Goal: Task Accomplishment & Management: Use online tool/utility

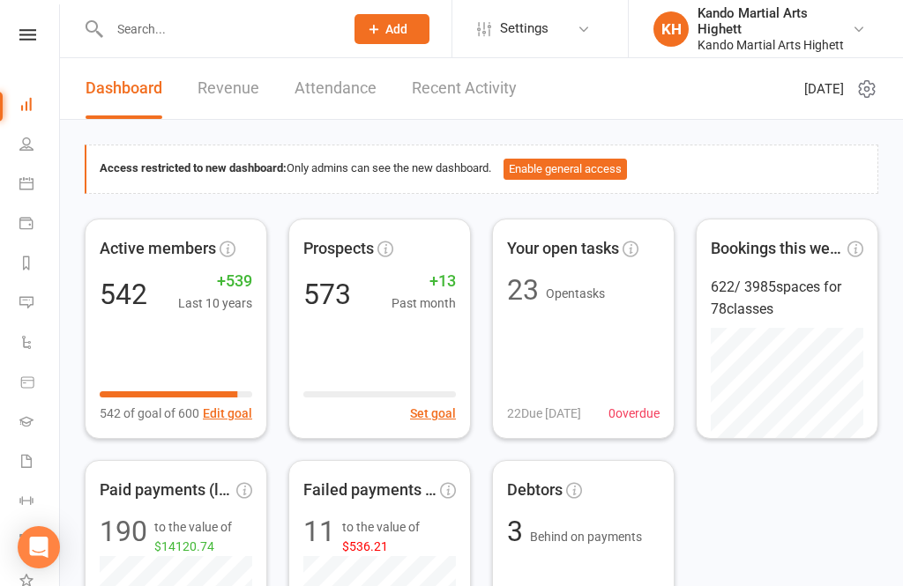
scroll to position [5, 2]
click at [29, 184] on icon at bounding box center [26, 182] width 14 height 14
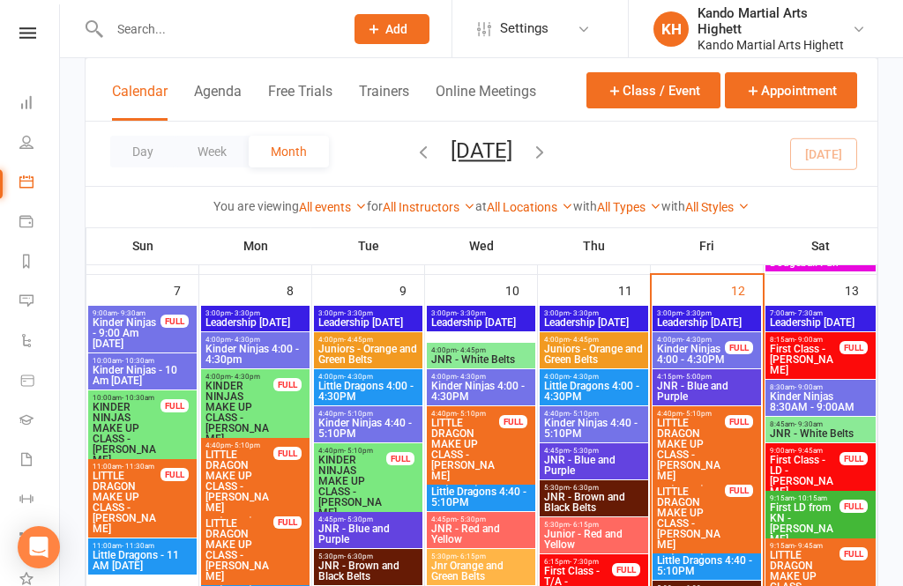
scroll to position [1133, 0]
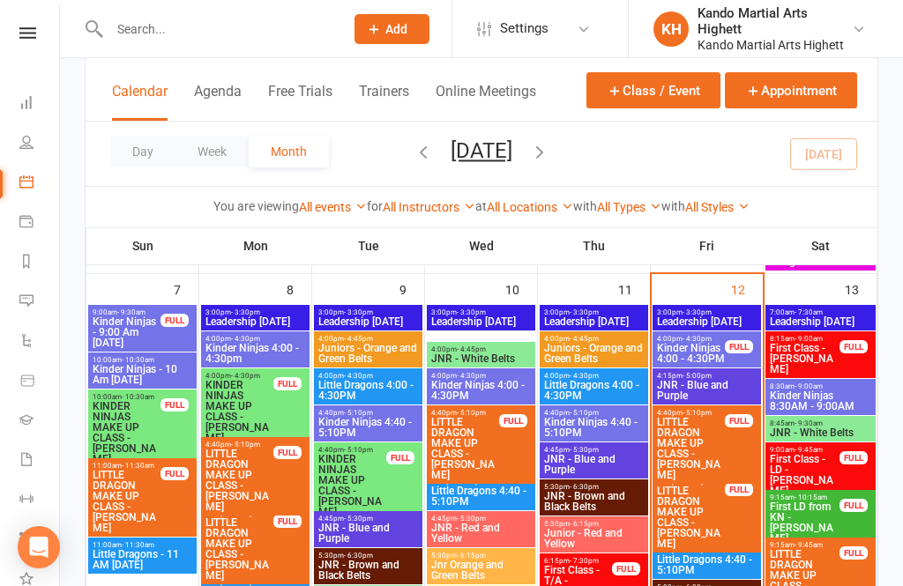
click at [721, 361] on span "Kinder Ninjas 4:00 - 4:30PM" at bounding box center [691, 353] width 70 height 21
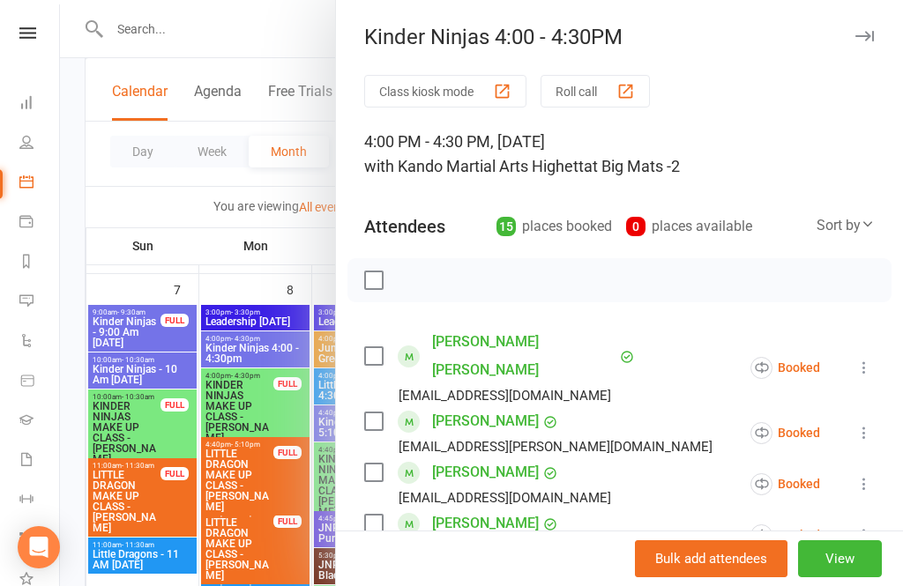
click at [626, 95] on div "button" at bounding box center [625, 91] width 19 height 19
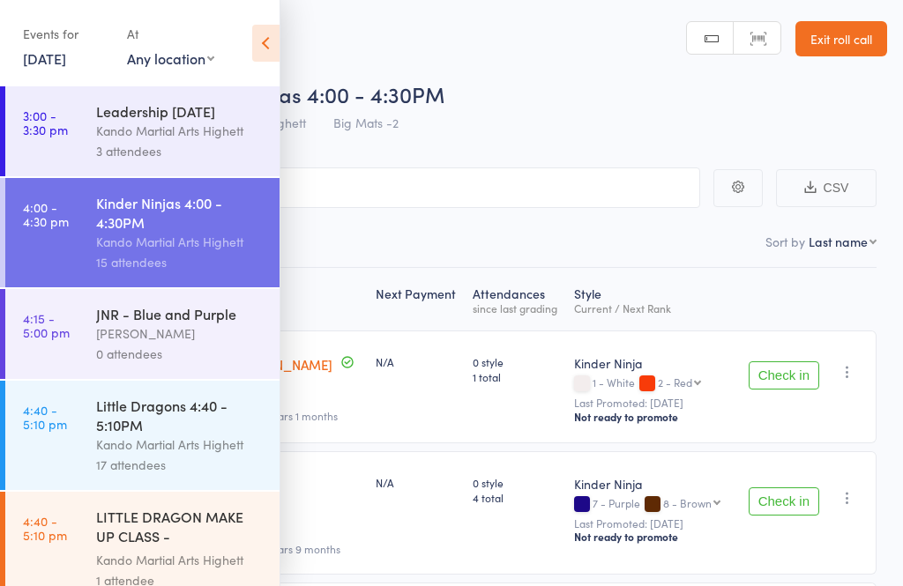
click at [256, 46] on icon at bounding box center [265, 43] width 27 height 37
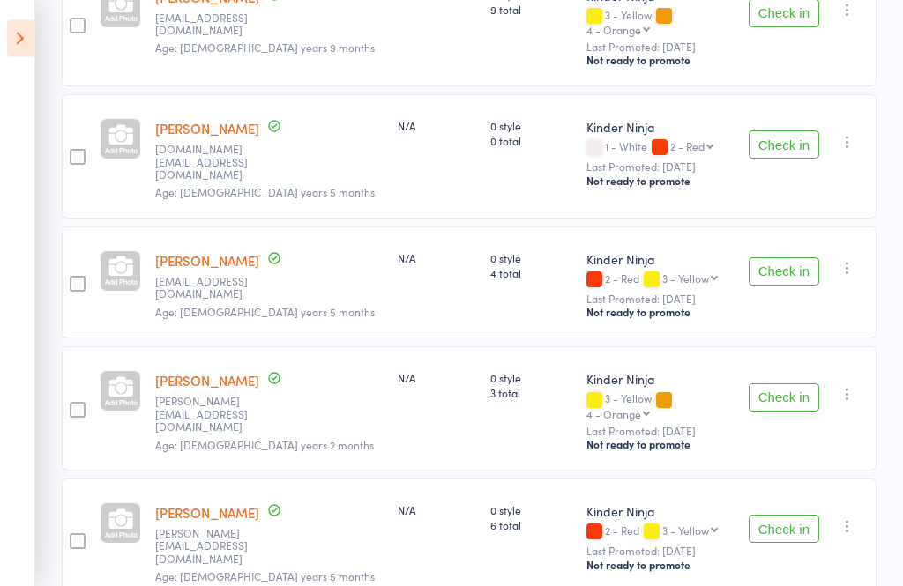
scroll to position [1540, 0]
click at [5, 57] on aside "Events for 12 Sep, 2025 12 Sep, 2025 September 2025 Sun Mon Tue Wed Thu Fri Sat…" at bounding box center [17, 293] width 35 height 586
click at [19, 27] on icon at bounding box center [20, 38] width 27 height 37
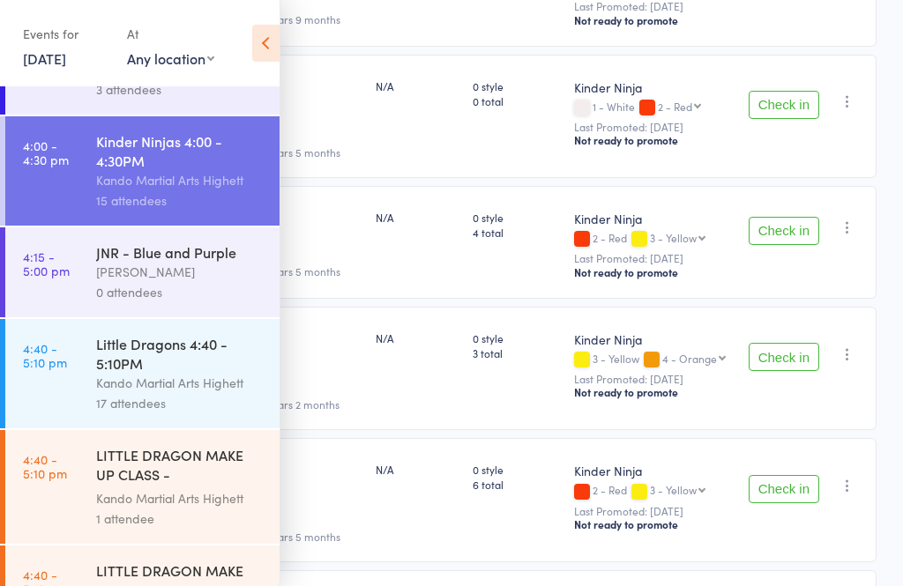
scroll to position [65, 0]
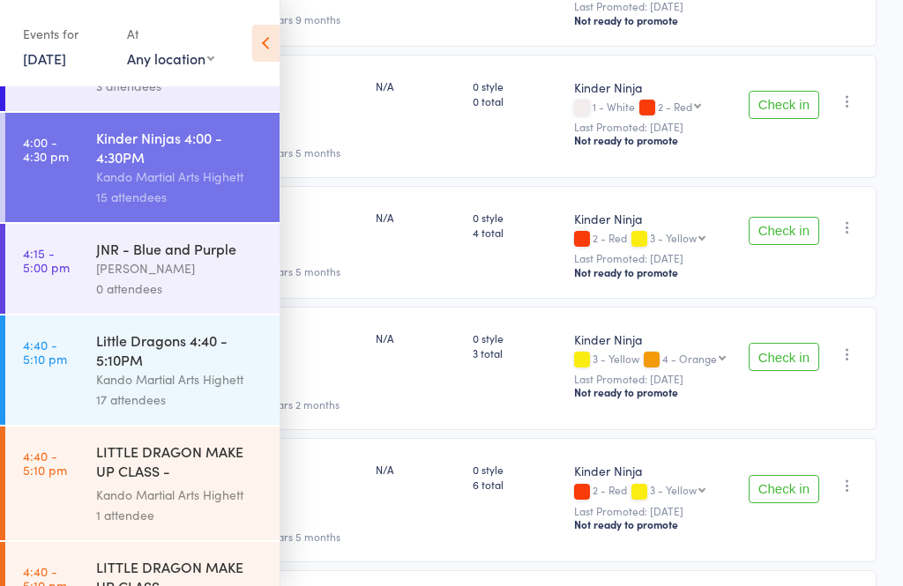
click at [203, 390] on div "Kando Martial Arts Highett" at bounding box center [180, 379] width 168 height 20
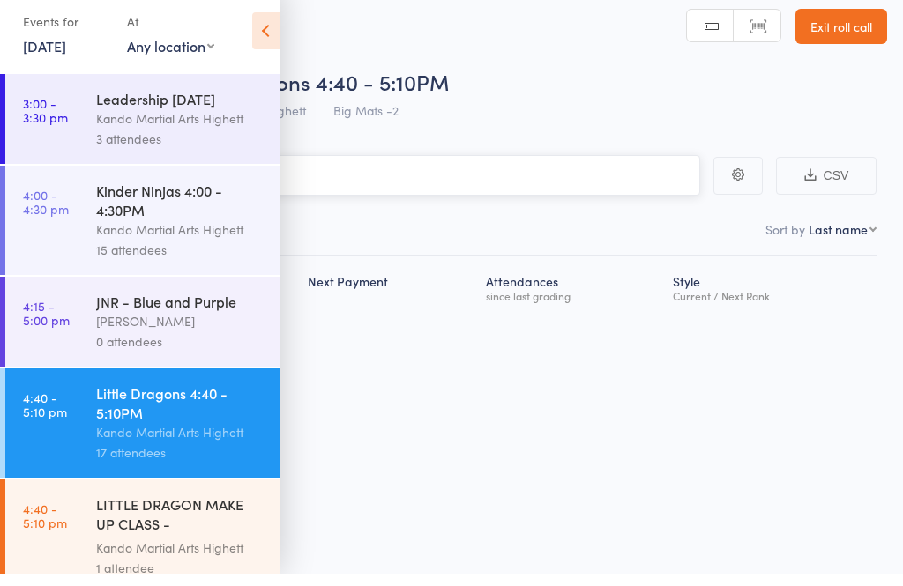
scroll to position [12, 0]
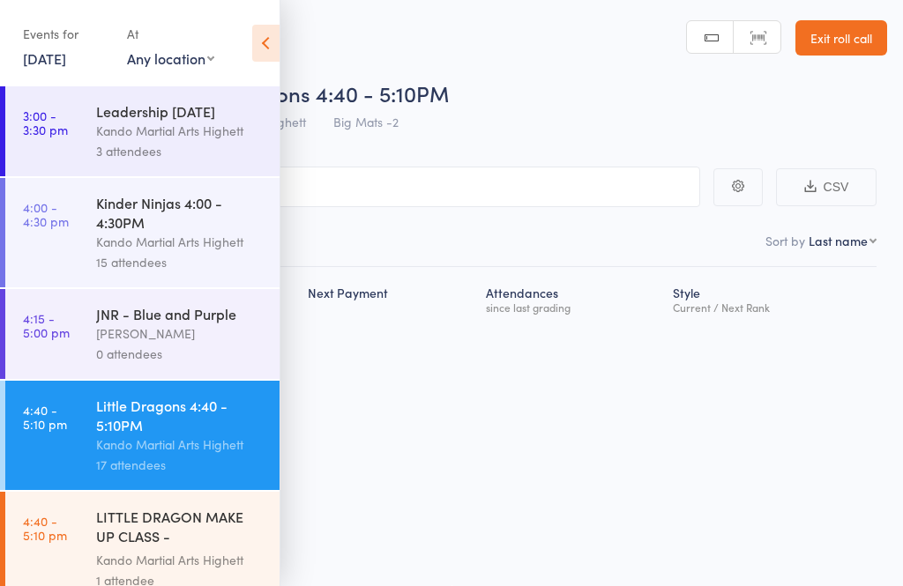
click at [258, 38] on icon at bounding box center [265, 43] width 27 height 37
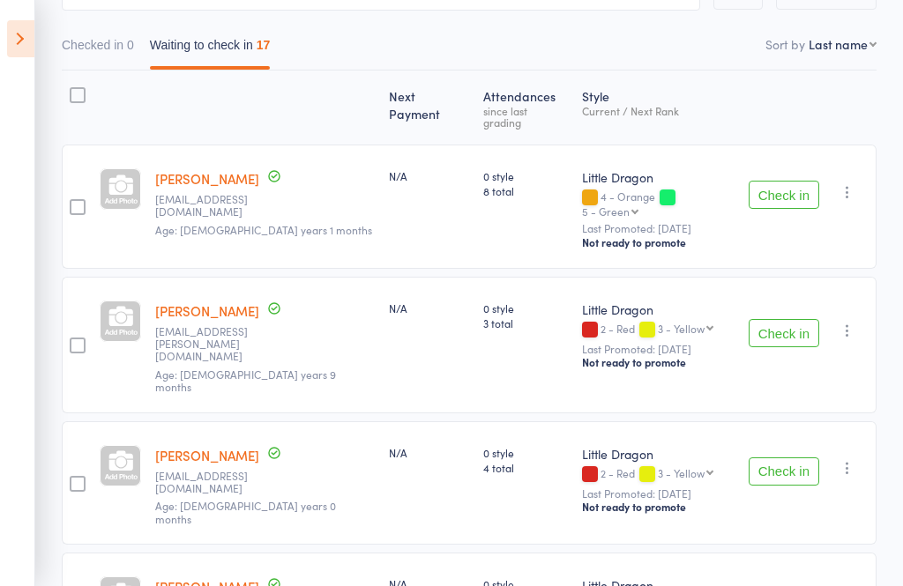
scroll to position [198, 0]
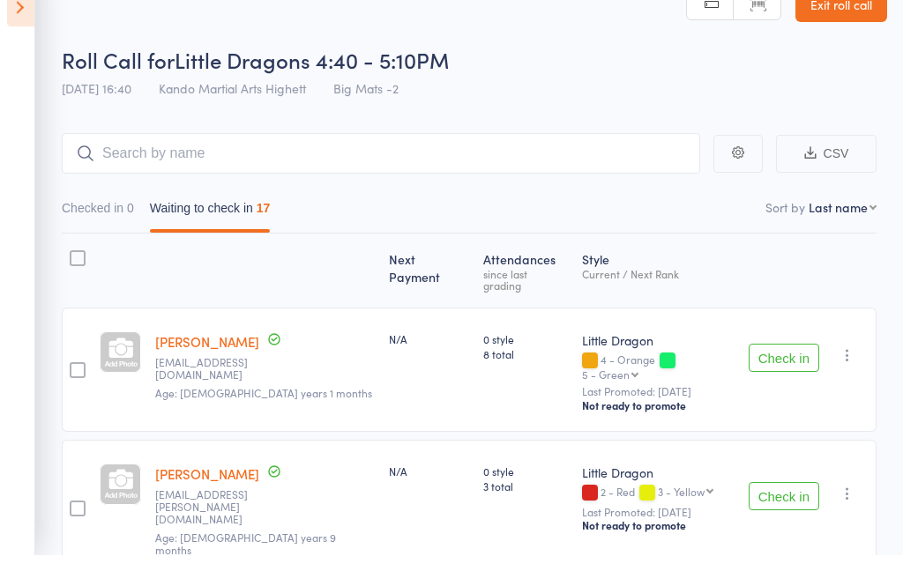
scroll to position [35, 0]
click at [31, 42] on icon at bounding box center [20, 38] width 27 height 37
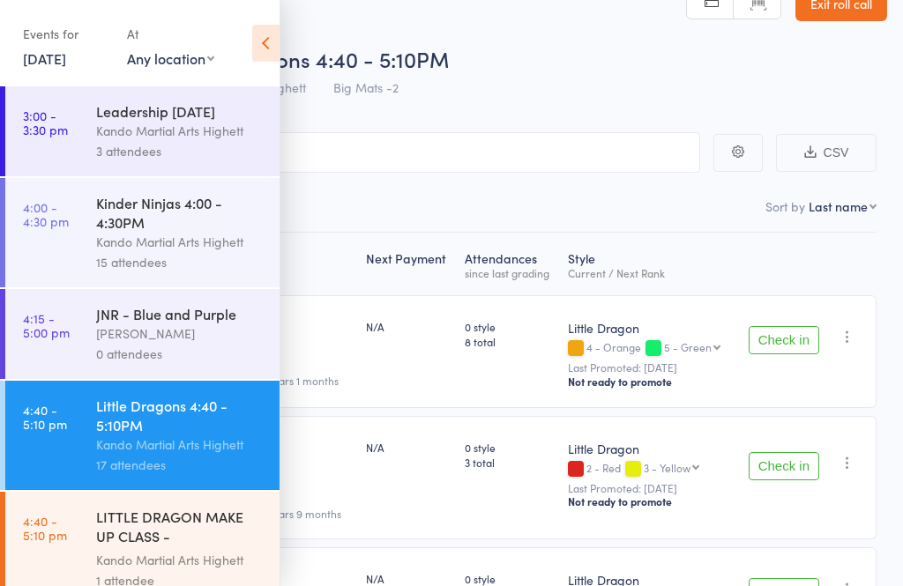
click at [123, 244] on div "Kando Martial Arts Highett" at bounding box center [180, 242] width 168 height 20
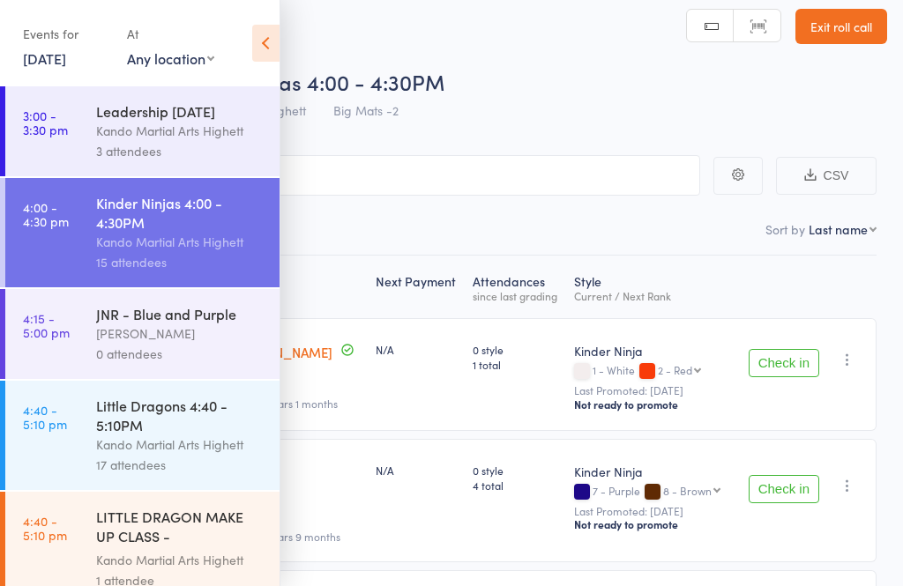
click at [275, 37] on icon at bounding box center [265, 43] width 27 height 37
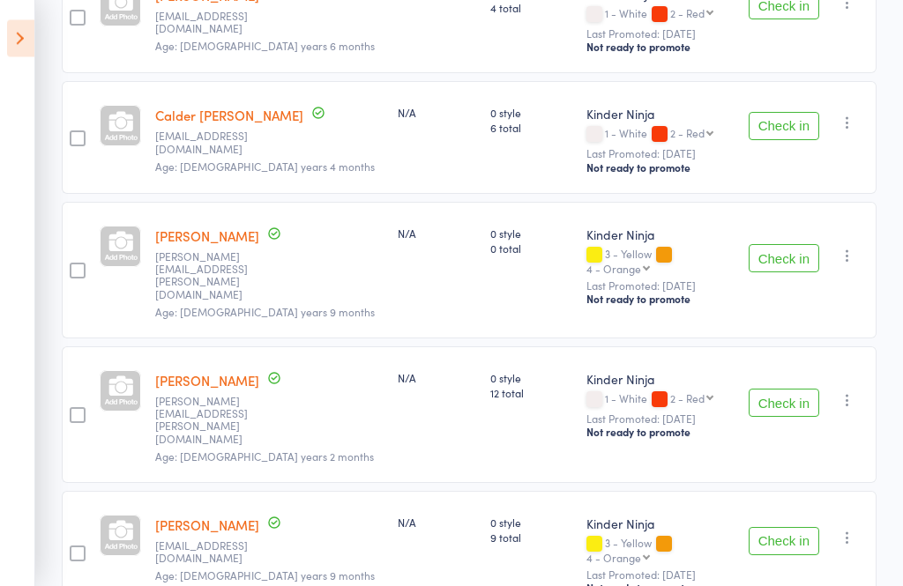
scroll to position [929, 0]
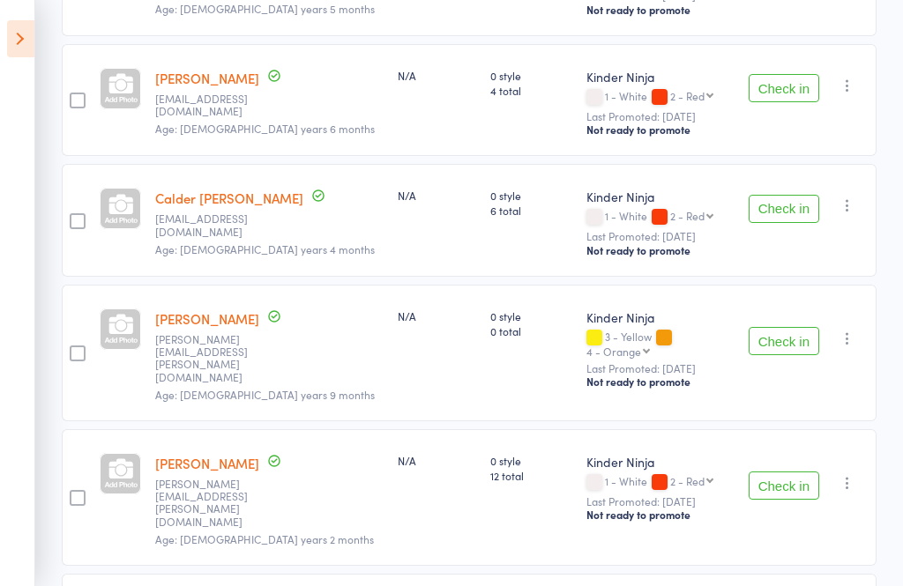
click at [792, 195] on button "Check in" at bounding box center [783, 209] width 71 height 28
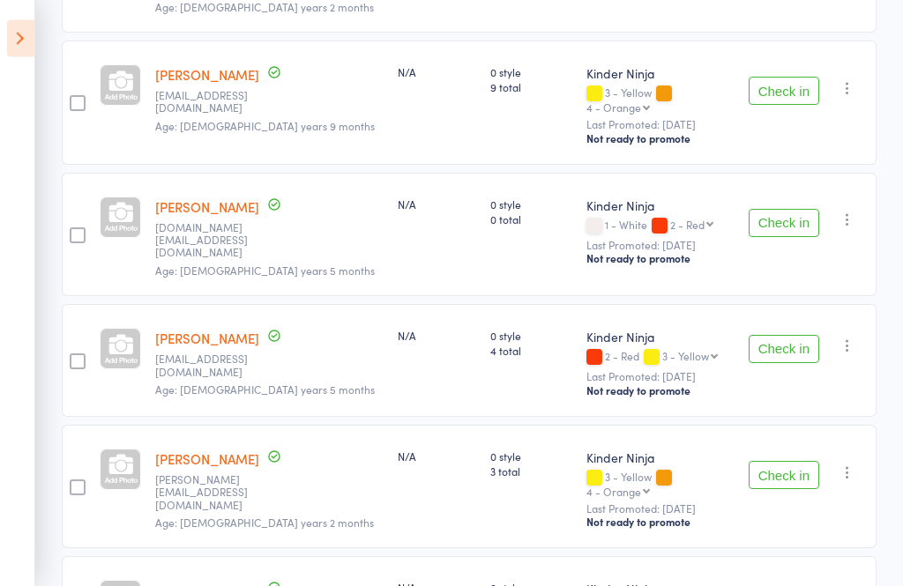
scroll to position [1342, 0]
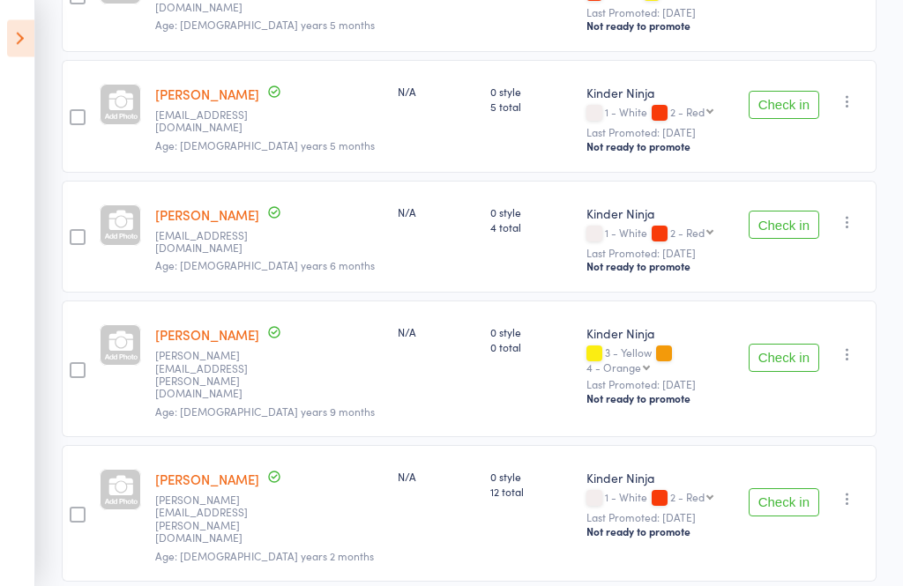
click at [796, 345] on button "Check in" at bounding box center [783, 359] width 71 height 28
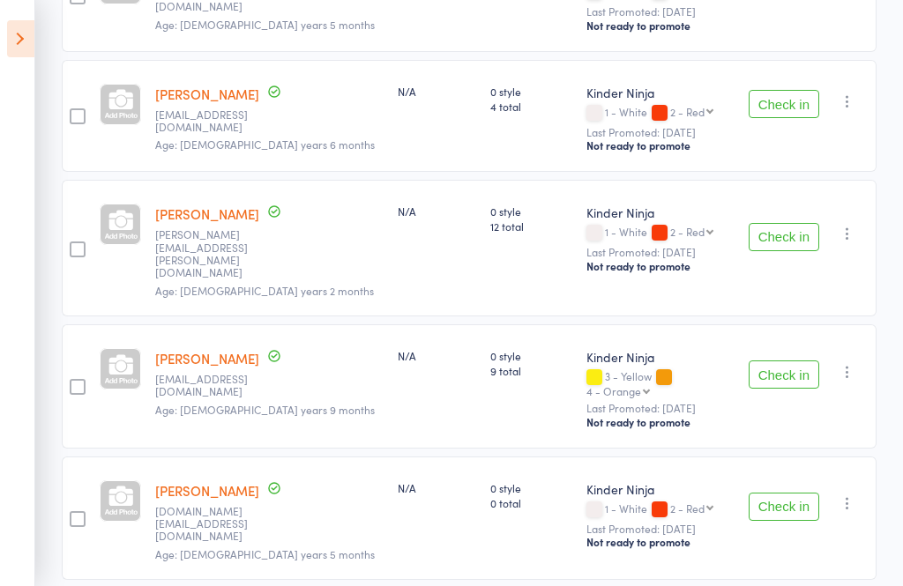
scroll to position [917, 0]
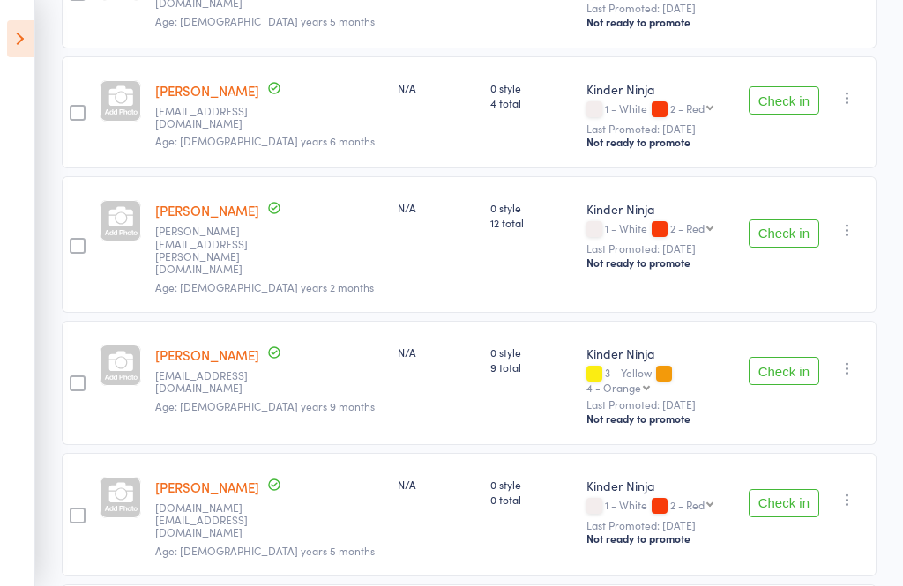
click at [761, 219] on button "Check in" at bounding box center [783, 233] width 71 height 28
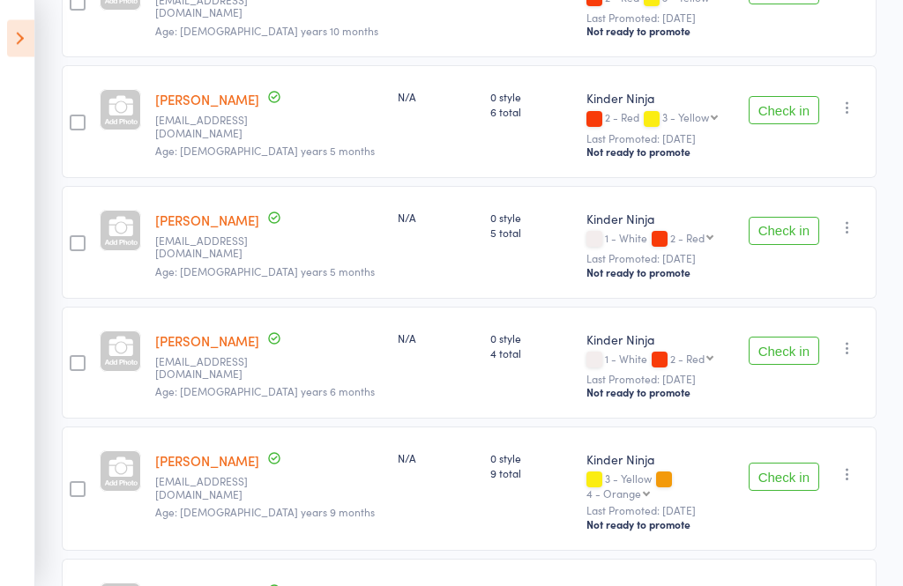
scroll to position [666, 0]
click at [795, 463] on button "Check in" at bounding box center [783, 477] width 71 height 28
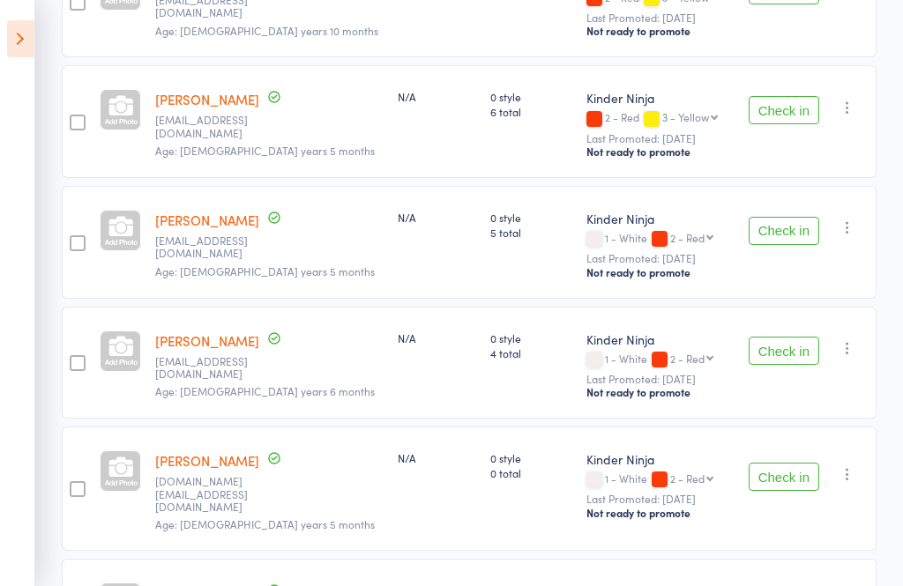
click at [23, 45] on icon at bounding box center [20, 38] width 27 height 37
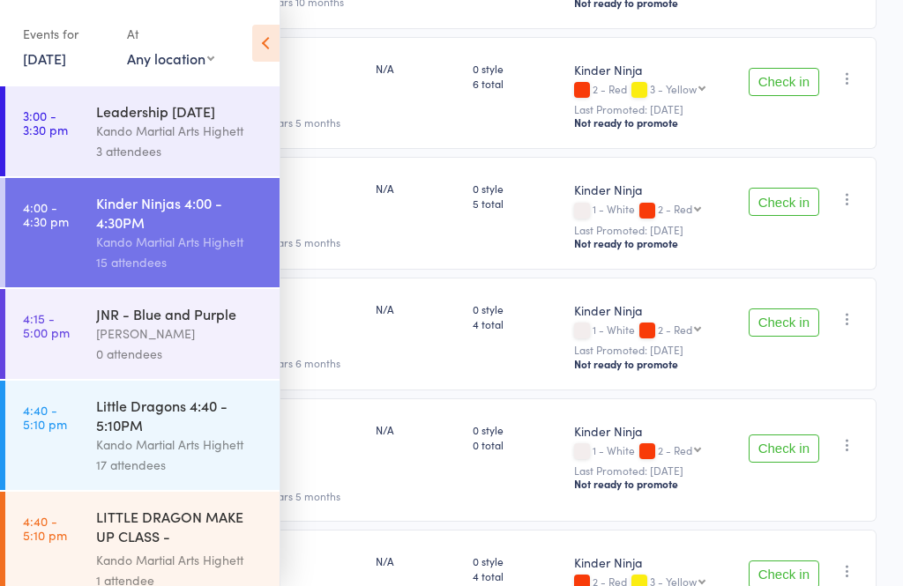
click at [264, 56] on icon at bounding box center [265, 43] width 27 height 37
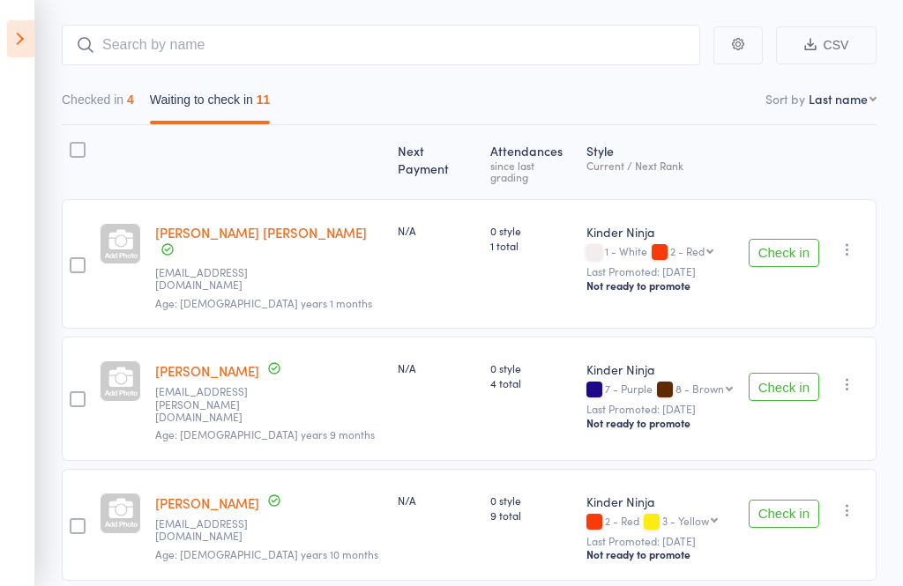
scroll to position [0, 0]
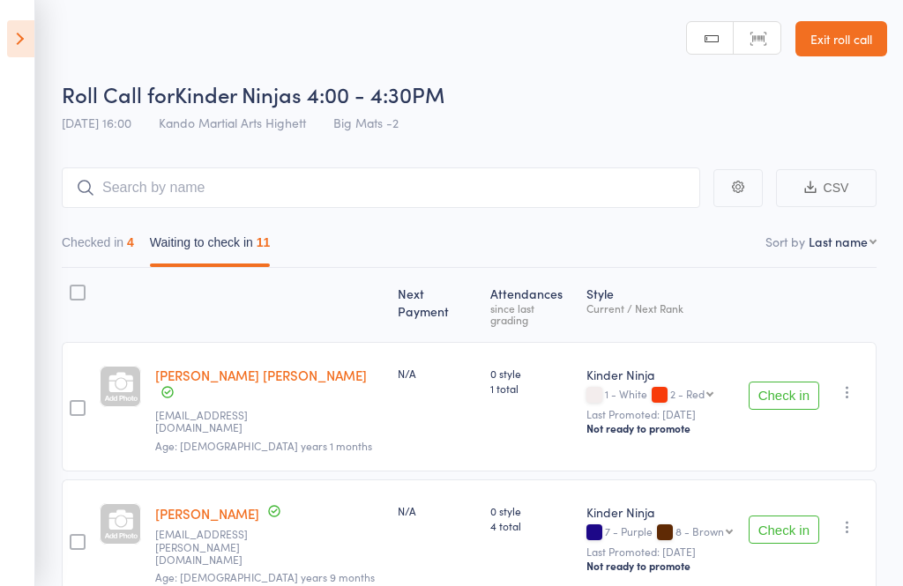
click at [841, 38] on link "Exit roll call" at bounding box center [841, 38] width 92 height 35
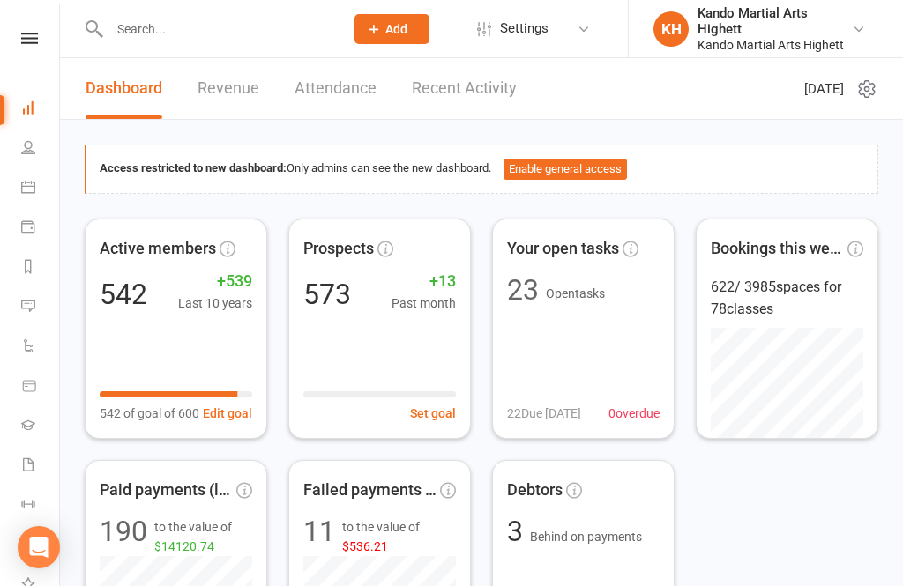
click at [35, 193] on link "Calendar" at bounding box center [41, 189] width 40 height 40
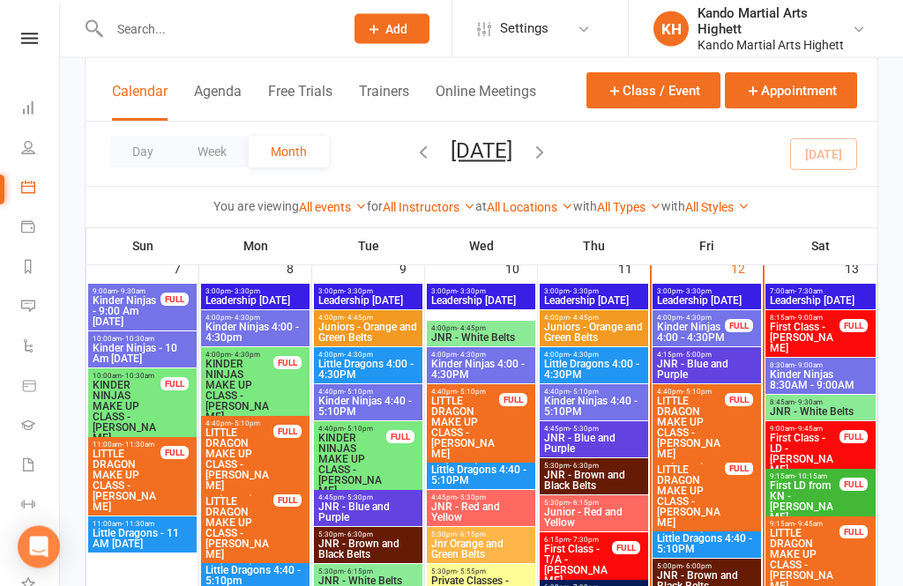
scroll to position [1152, 0]
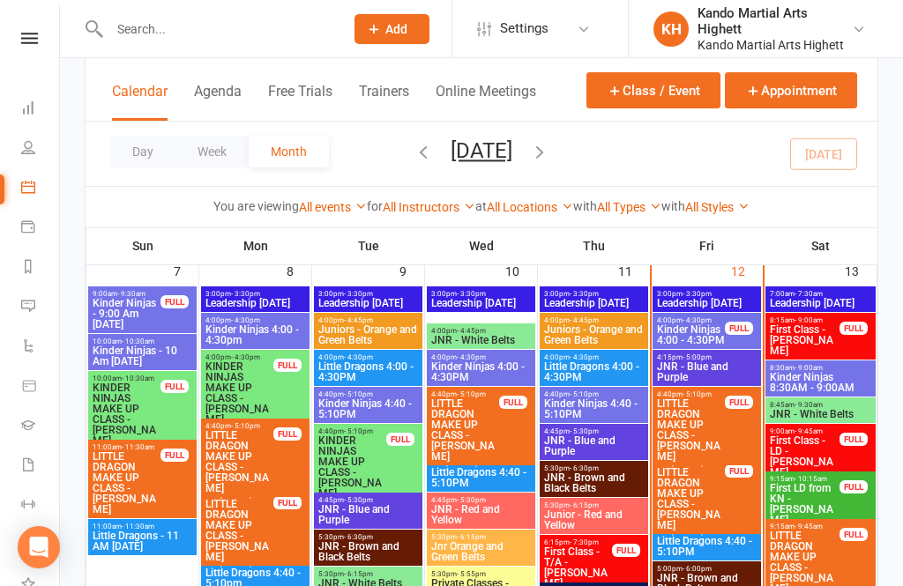
click at [747, 331] on div "FULL" at bounding box center [738, 328] width 28 height 13
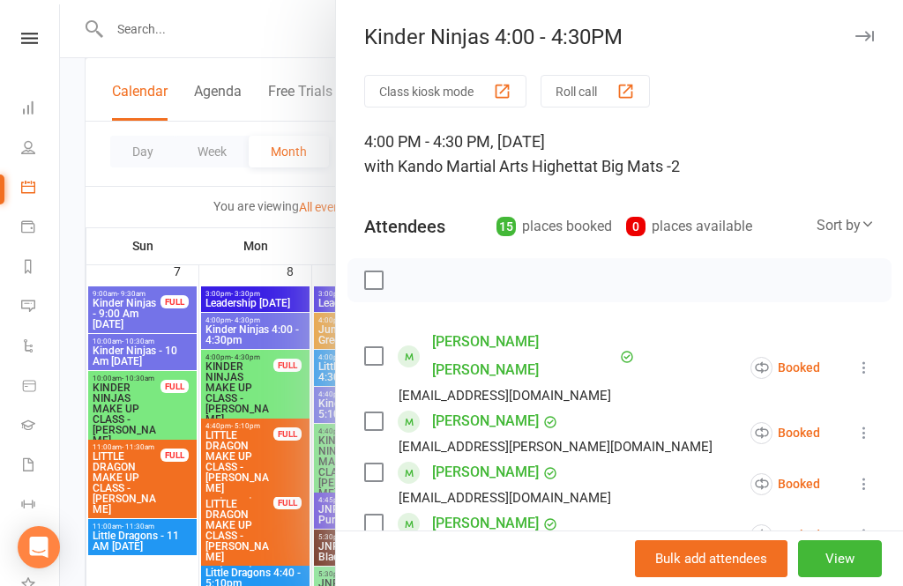
click at [635, 96] on div "button" at bounding box center [625, 91] width 19 height 19
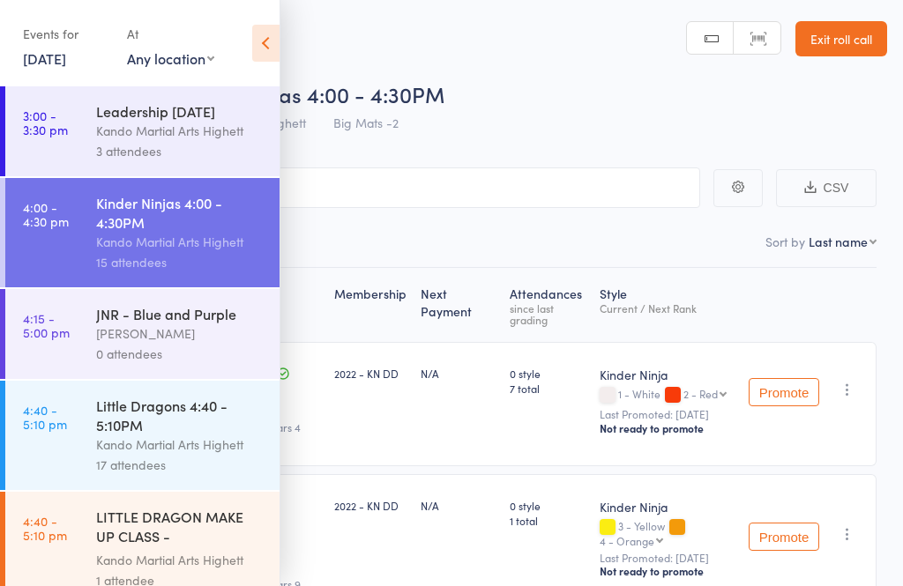
click at [264, 56] on icon at bounding box center [265, 43] width 27 height 37
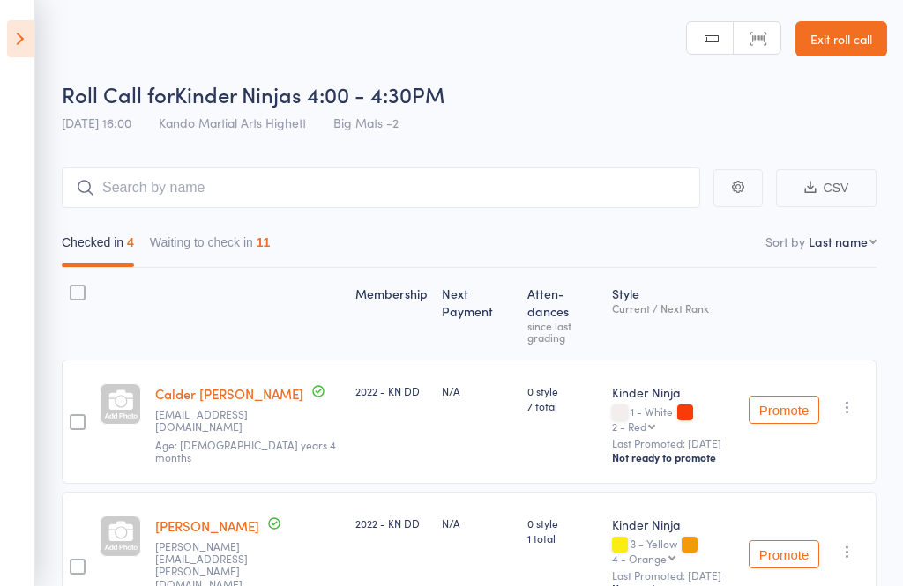
click at [261, 231] on button "Waiting to check in 11" at bounding box center [210, 247] width 121 height 41
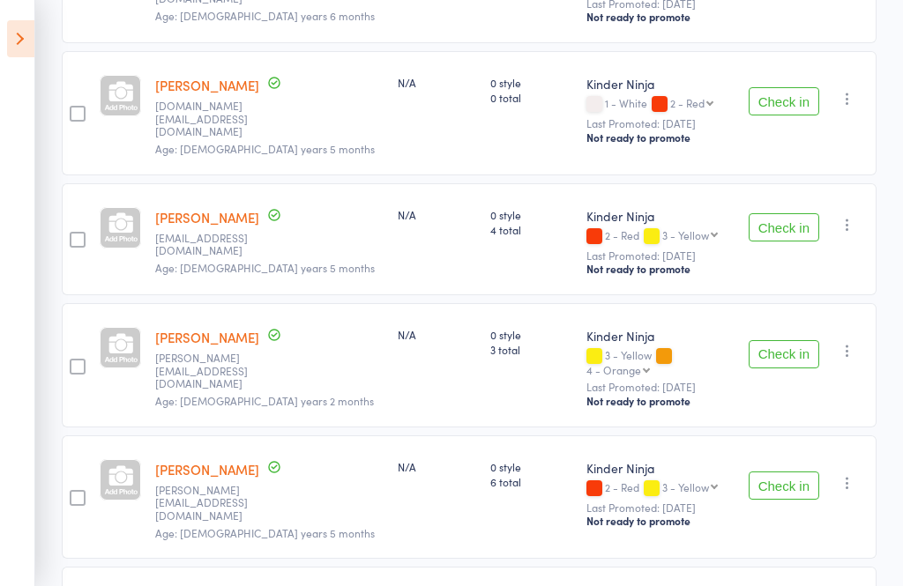
scroll to position [1091, 0]
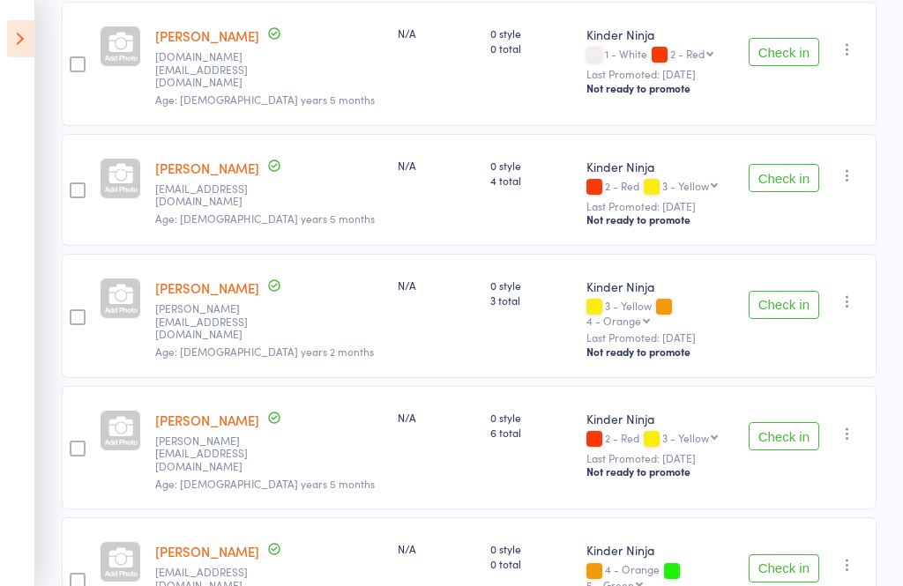
click at [770, 422] on button "Check in" at bounding box center [783, 436] width 71 height 28
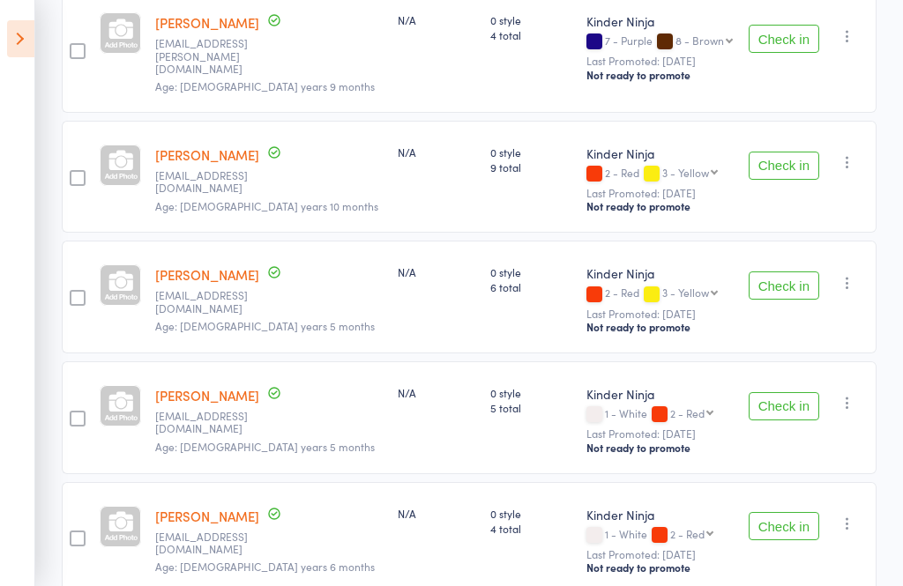
scroll to position [454, 0]
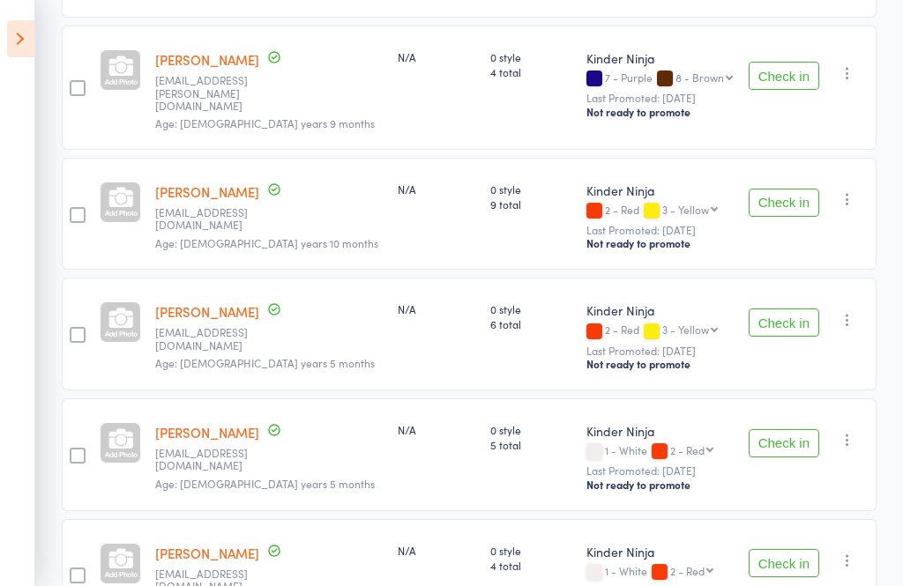
click at [791, 308] on button "Check in" at bounding box center [783, 322] width 71 height 28
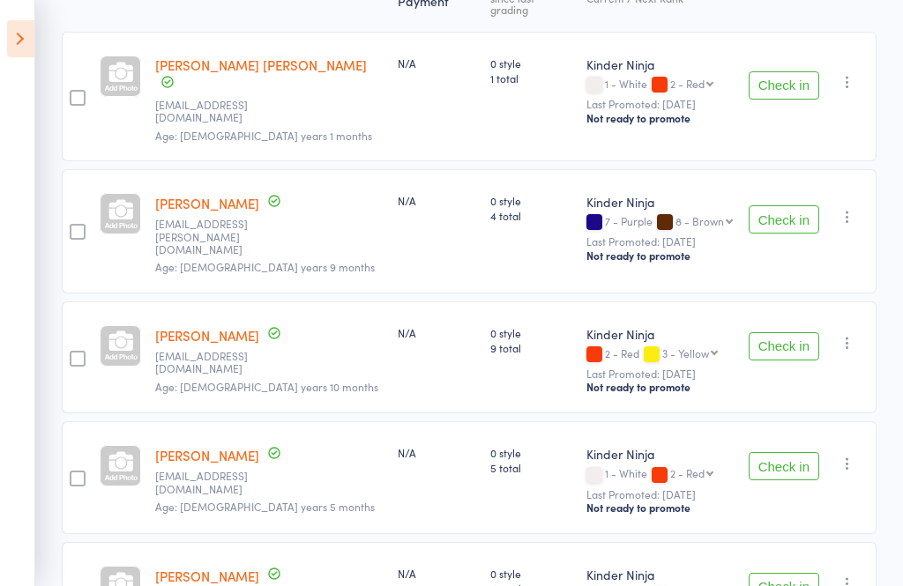
scroll to position [299, 0]
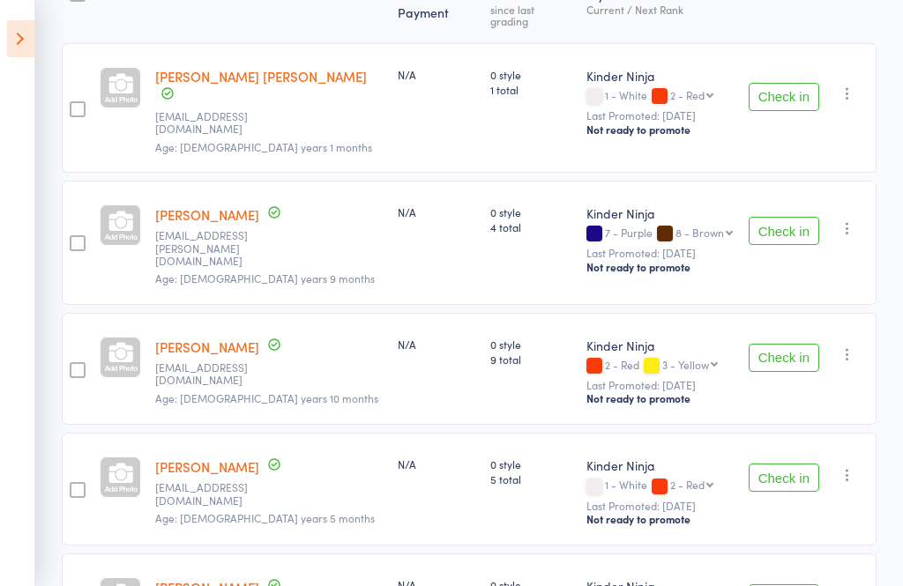
click at [772, 344] on button "Check in" at bounding box center [783, 358] width 71 height 28
click at [781, 464] on button "Check in" at bounding box center [783, 478] width 71 height 28
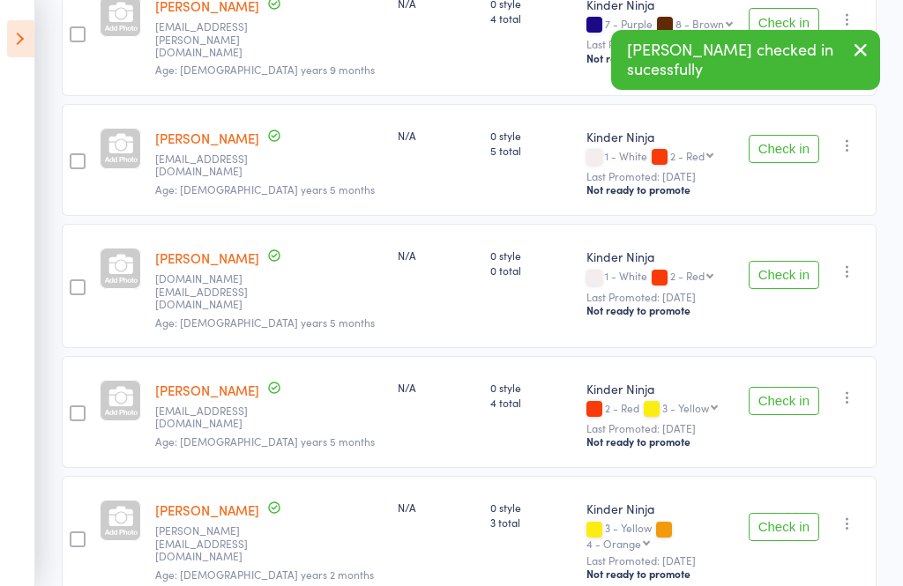
scroll to position [607, 0]
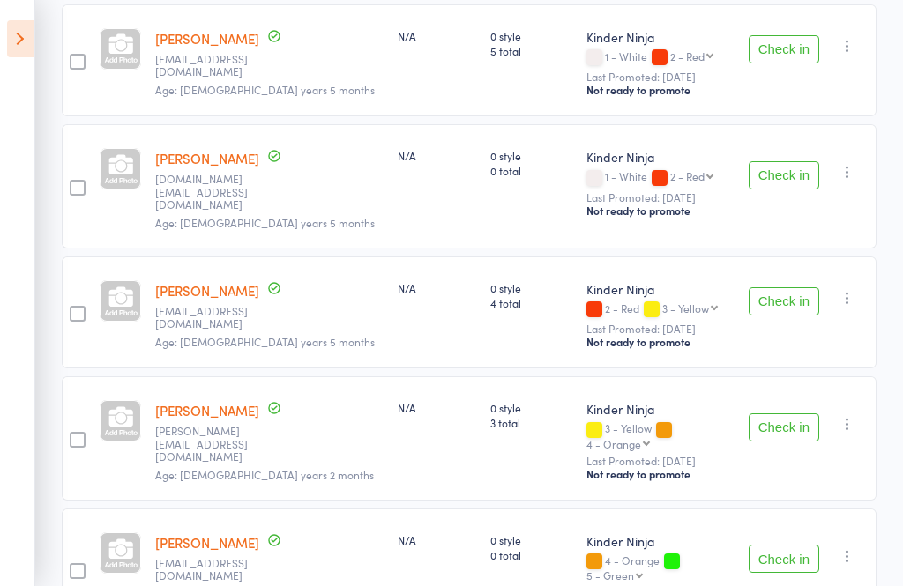
click at [790, 545] on button "Check in" at bounding box center [783, 559] width 71 height 28
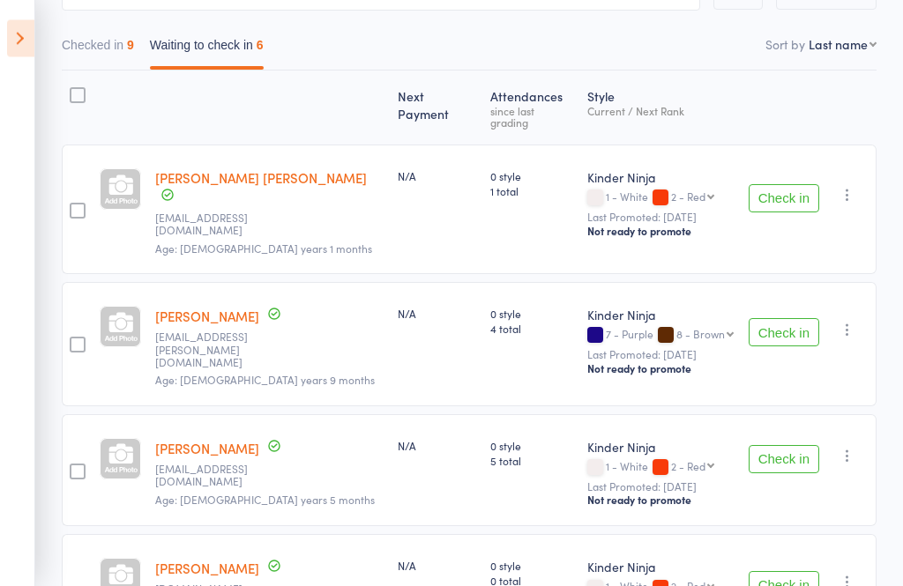
scroll to position [0, 0]
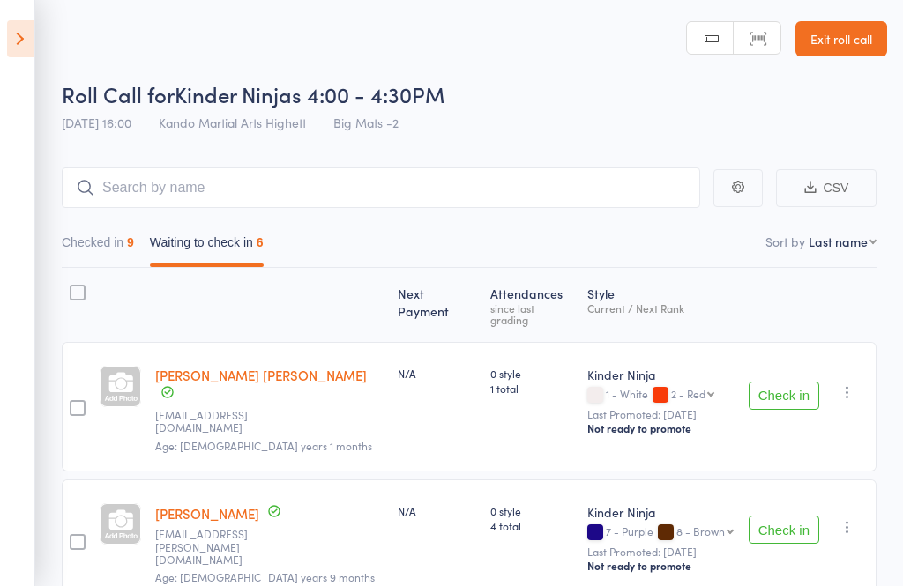
click at [18, 48] on icon at bounding box center [20, 38] width 27 height 37
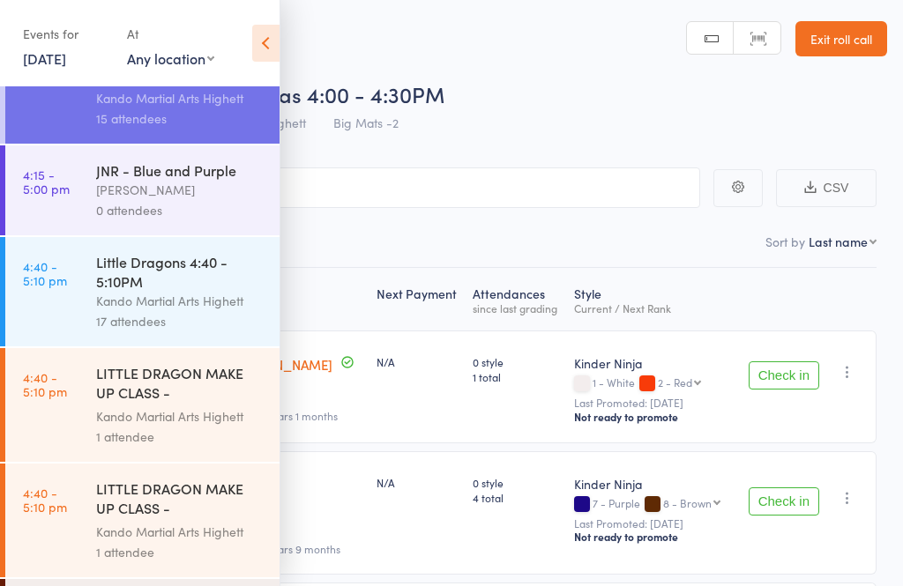
scroll to position [145, 0]
click at [189, 271] on div "Little Dragons 4:40 - 5:10PM" at bounding box center [180, 270] width 168 height 39
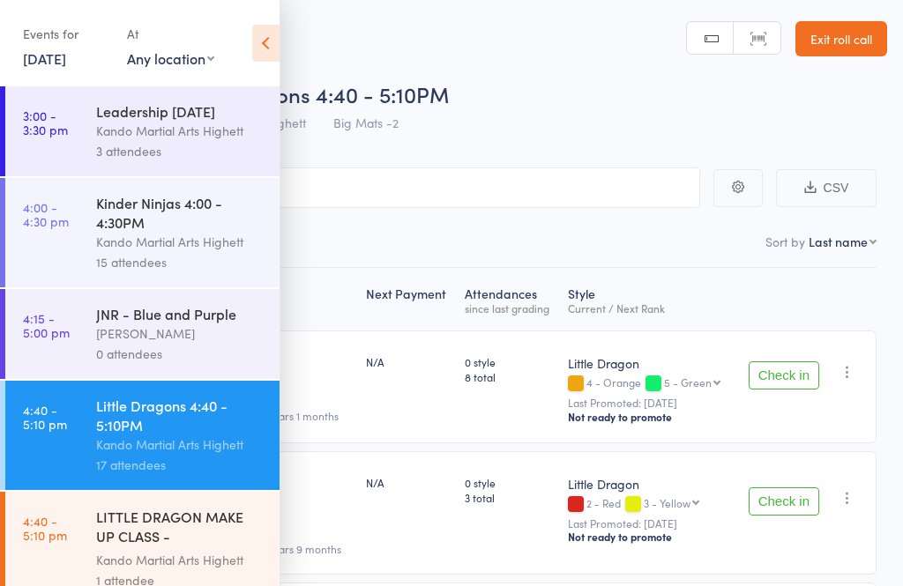
click at [245, 46] on div "Events for [DATE] [DATE] [DATE] Sun Mon Tue Wed Thu Fri Sat 36 31 01 02 03 04 0…" at bounding box center [139, 44] width 279 height 89
click at [278, 36] on icon at bounding box center [265, 43] width 27 height 37
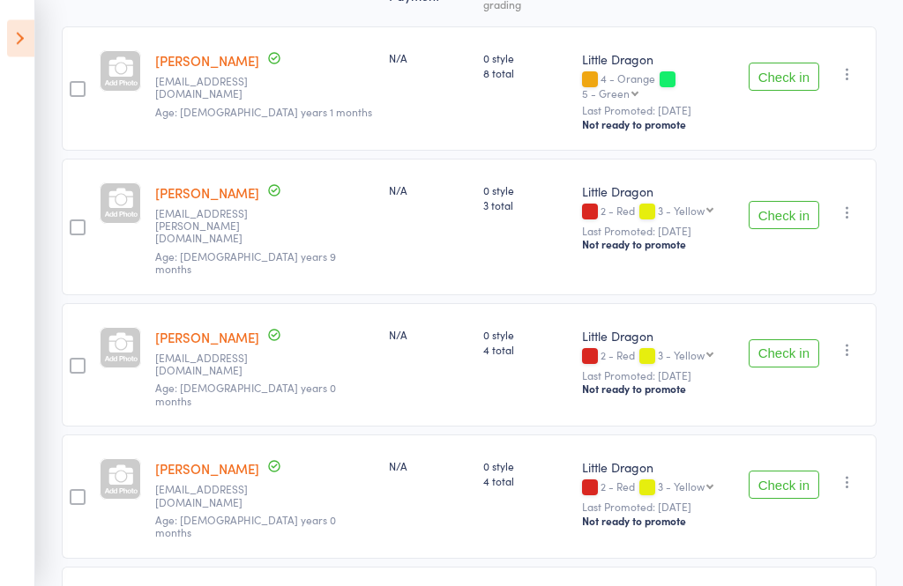
scroll to position [314, 0]
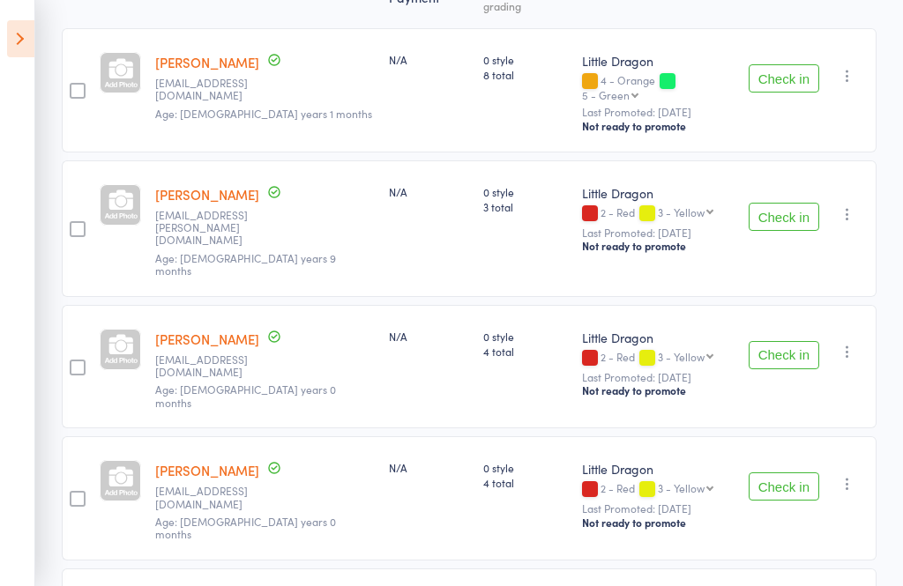
click at [779, 341] on button "Check in" at bounding box center [783, 355] width 71 height 28
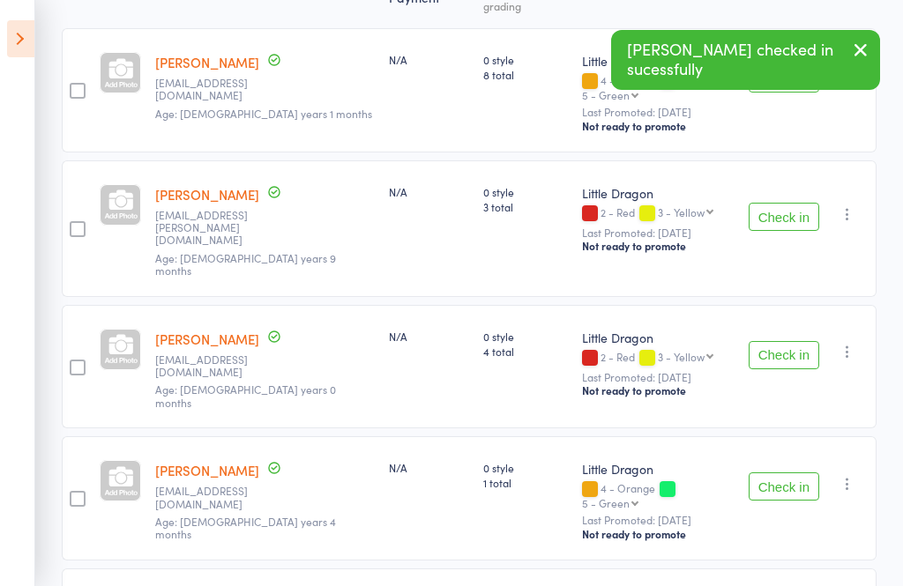
click at [775, 341] on button "Check in" at bounding box center [783, 355] width 71 height 28
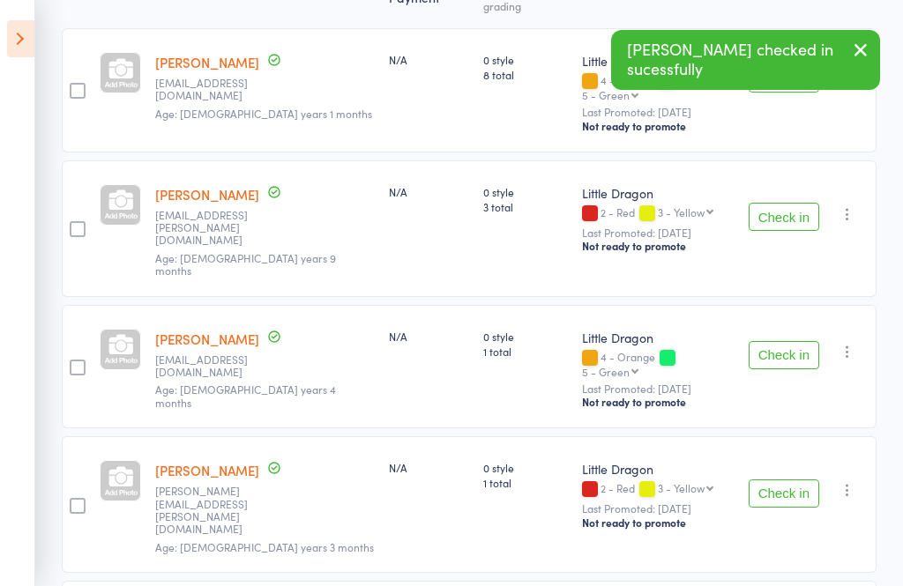
click at [779, 341] on button "Check in" at bounding box center [783, 355] width 71 height 28
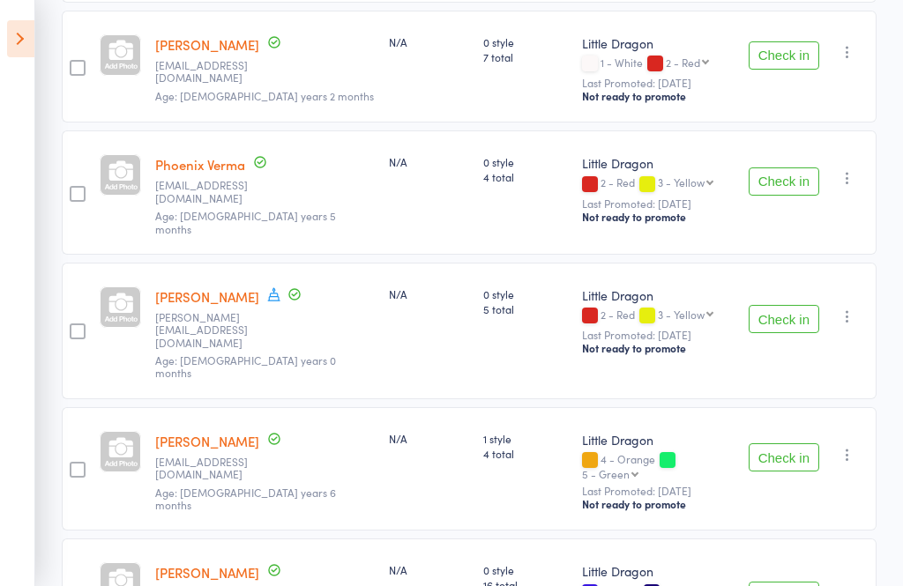
scroll to position [1454, 0]
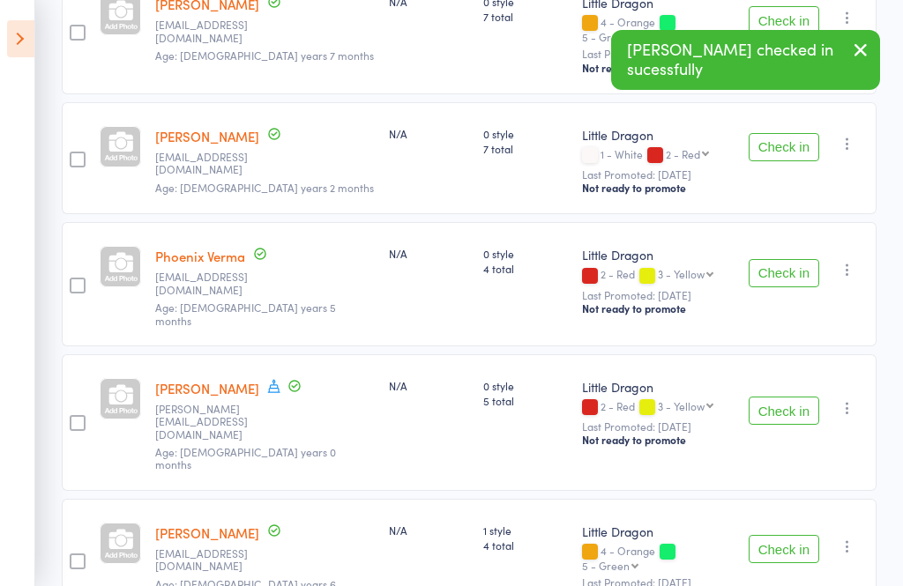
click at [787, 535] on button "Check in" at bounding box center [783, 549] width 71 height 28
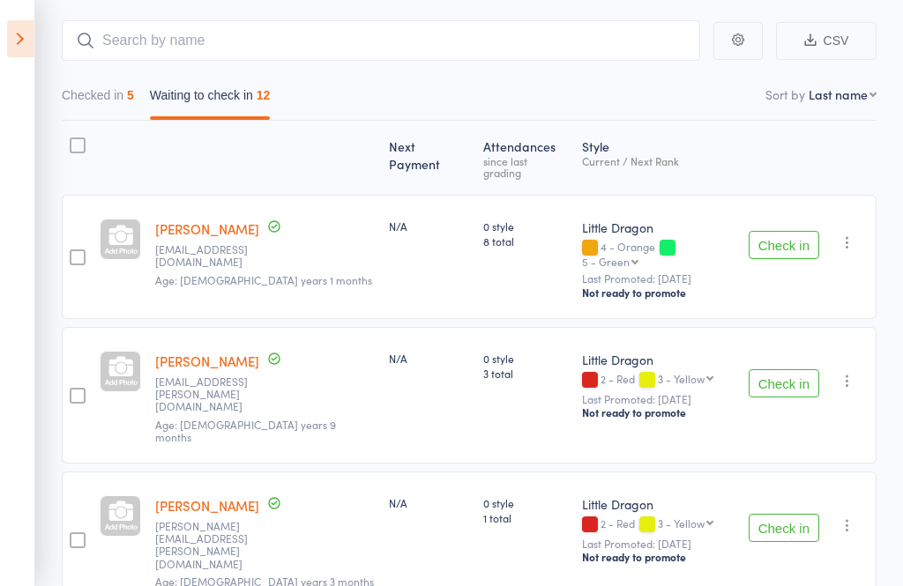
scroll to position [148, 0]
click at [25, 36] on icon at bounding box center [20, 38] width 27 height 37
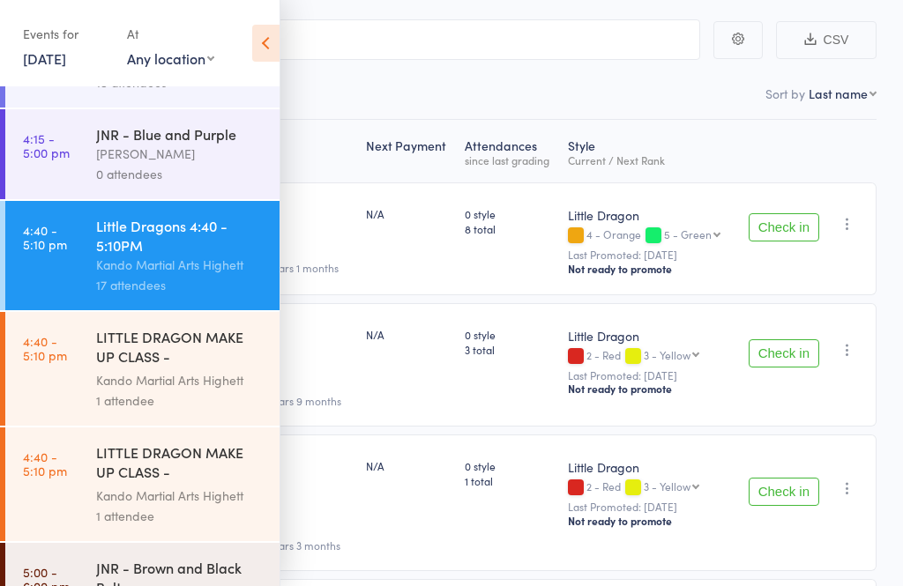
scroll to position [180, 0]
click at [210, 368] on div "LITTLE DRAGON MAKE UP CLASS - [PERSON_NAME]" at bounding box center [180, 348] width 168 height 43
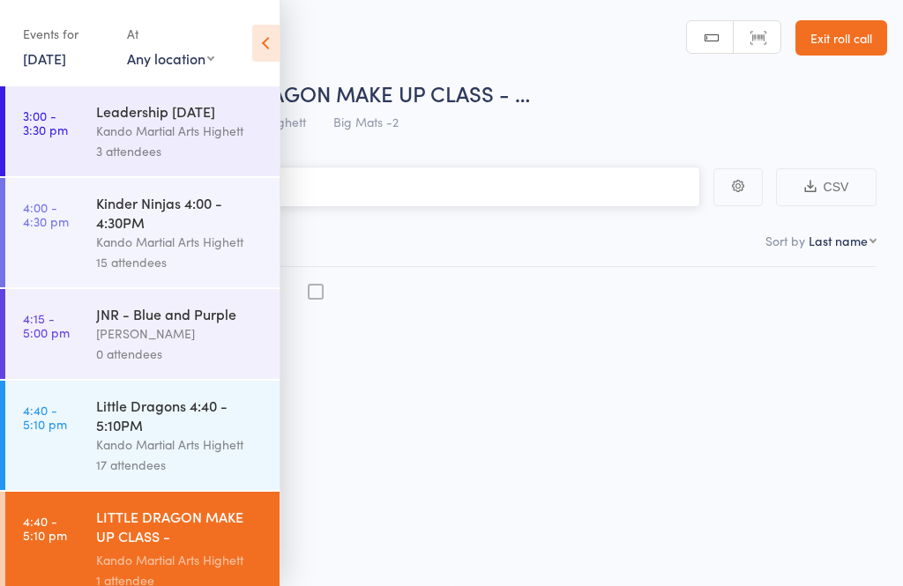
scroll to position [12, 0]
click at [784, 338] on button "Check in" at bounding box center [783, 340] width 71 height 28
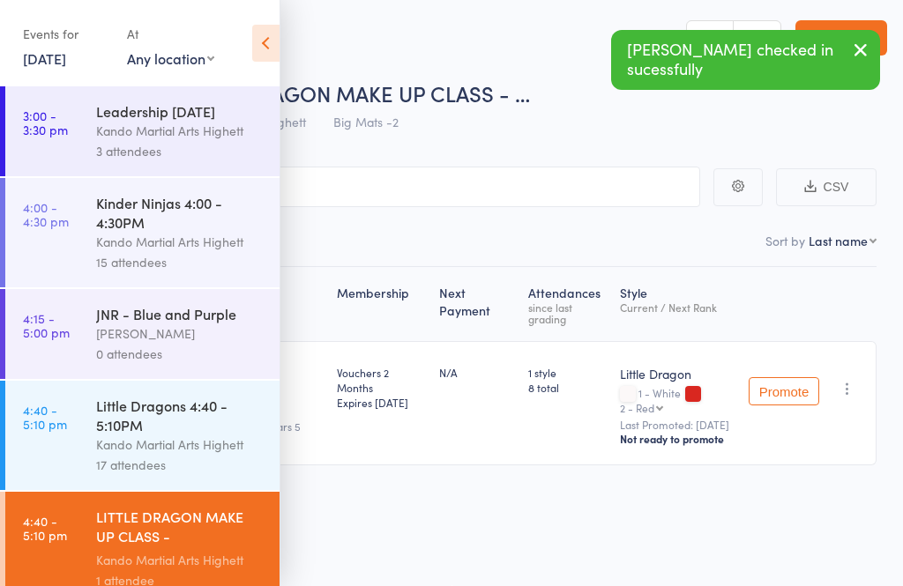
click at [190, 435] on div "Little Dragons 4:40 - 5:10PM" at bounding box center [180, 415] width 168 height 39
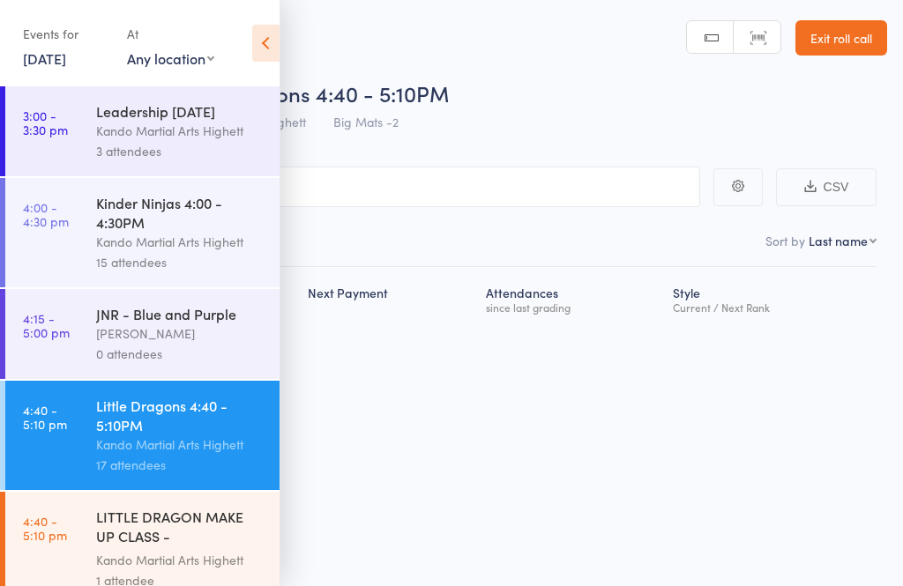
click at [271, 45] on icon at bounding box center [265, 43] width 27 height 37
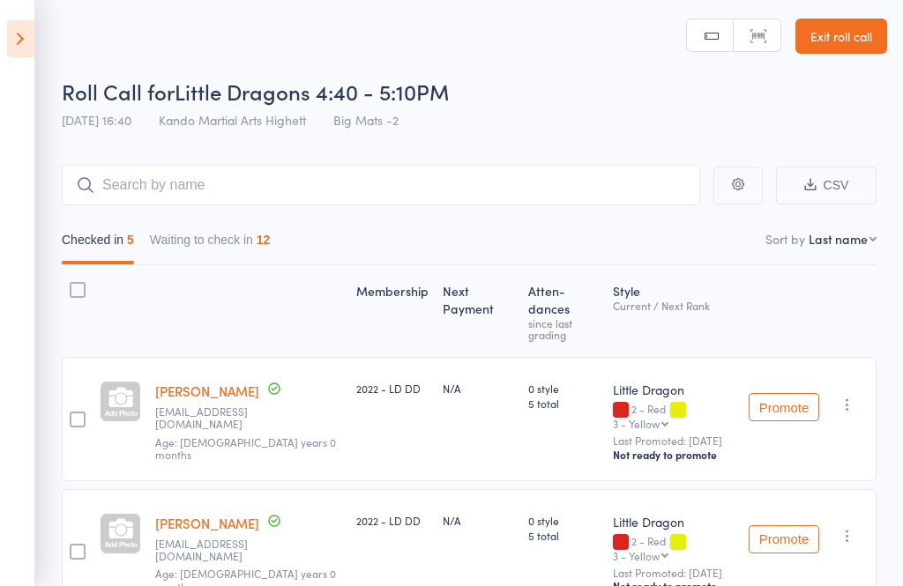
click at [241, 237] on button "Waiting to check in 12" at bounding box center [210, 244] width 121 height 41
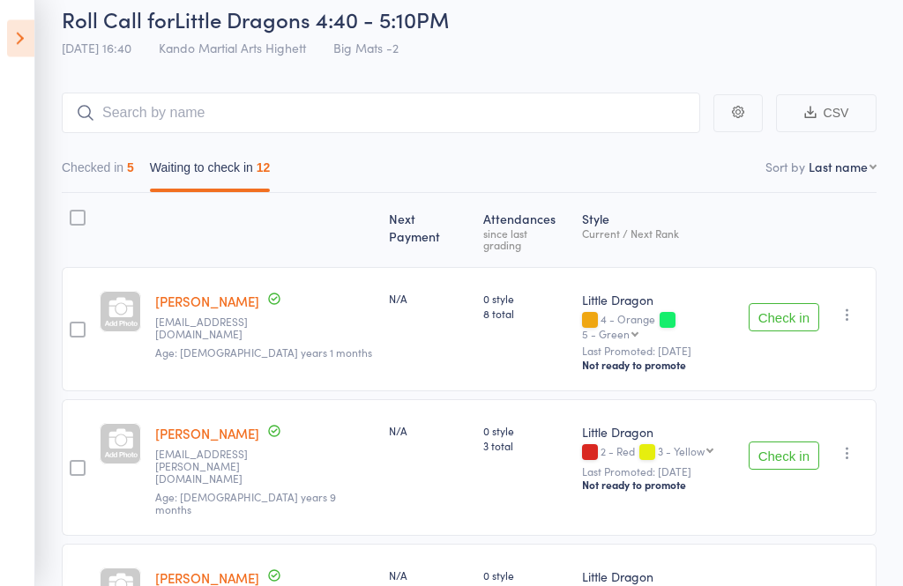
scroll to position [78, 0]
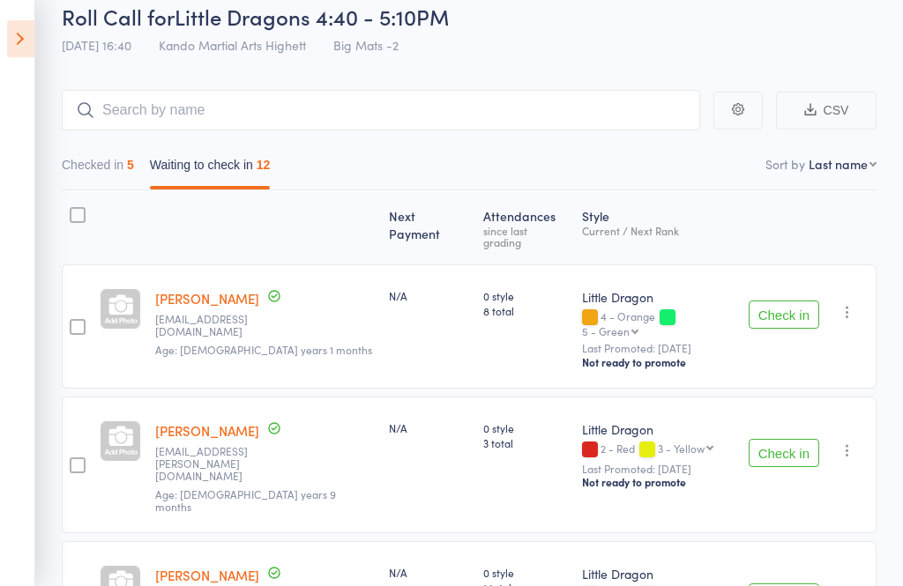
click at [7, 41] on icon at bounding box center [20, 38] width 27 height 37
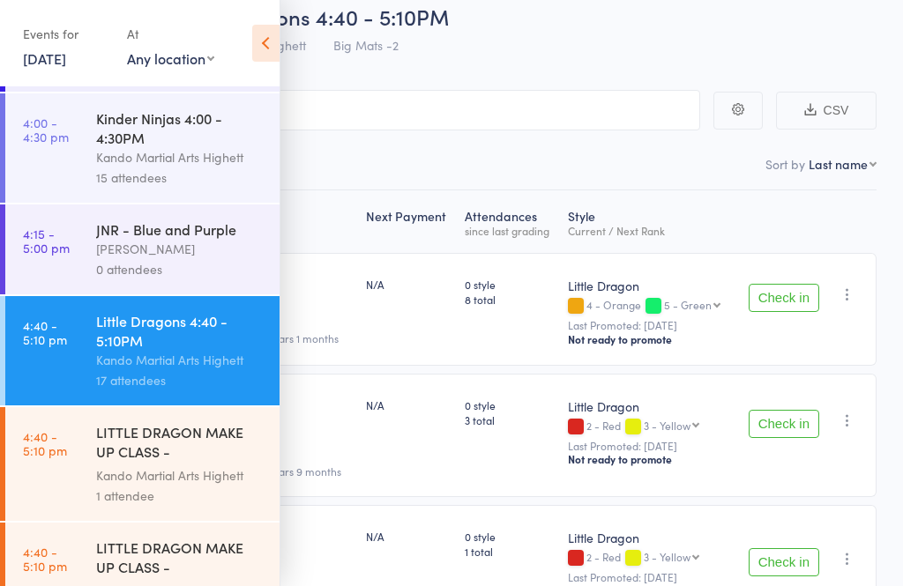
scroll to position [87, 0]
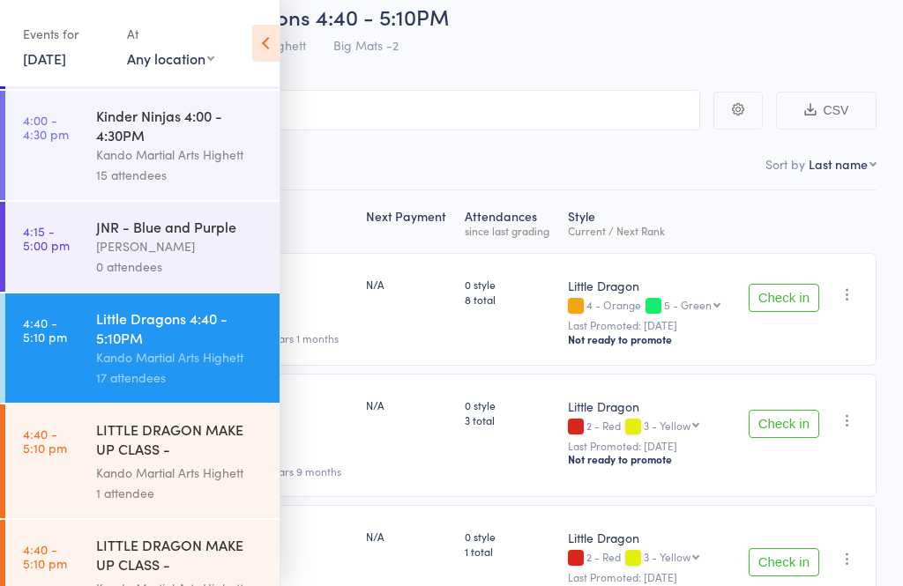
click at [271, 56] on icon at bounding box center [265, 43] width 27 height 37
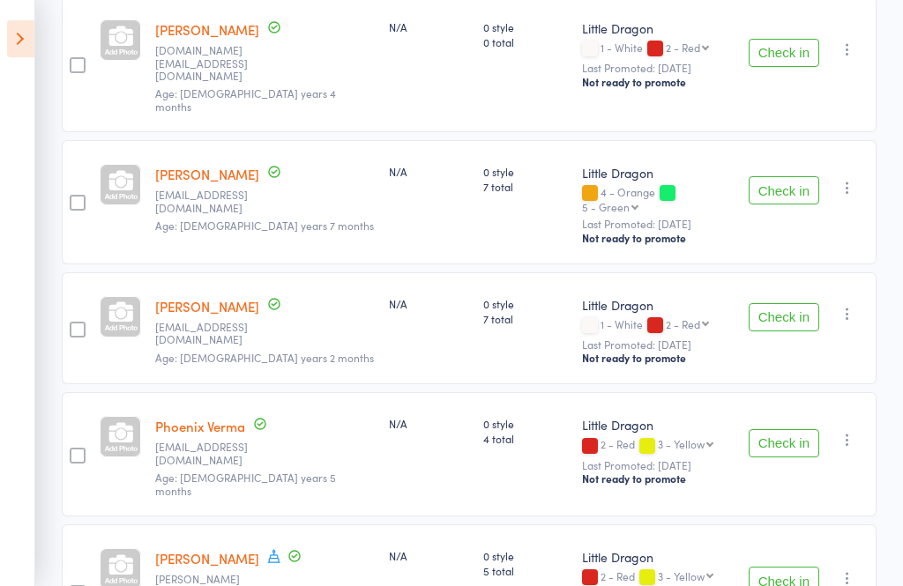
scroll to position [1212, 0]
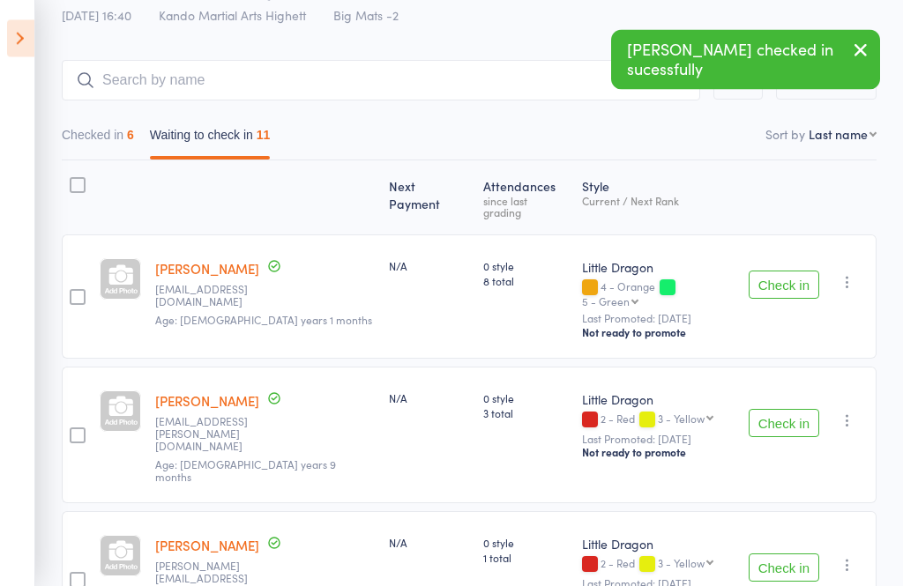
scroll to position [108, 0]
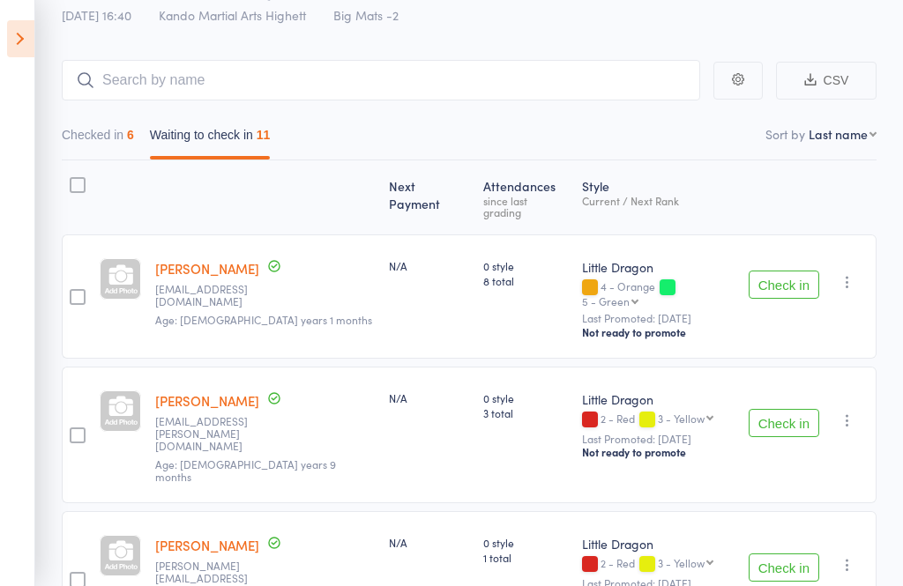
click at [798, 271] on button "Check in" at bounding box center [783, 285] width 71 height 28
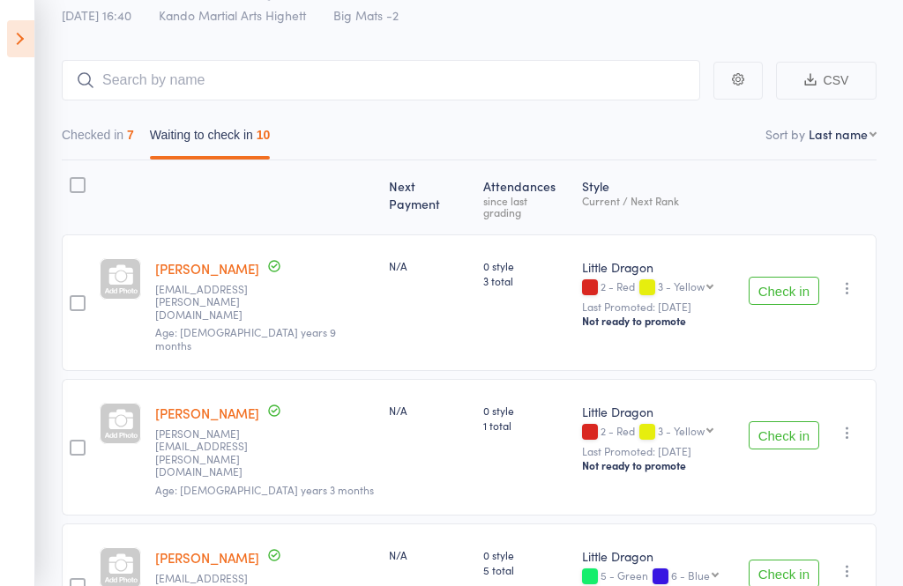
click at [114, 152] on button "Checked in 7" at bounding box center [98, 139] width 72 height 41
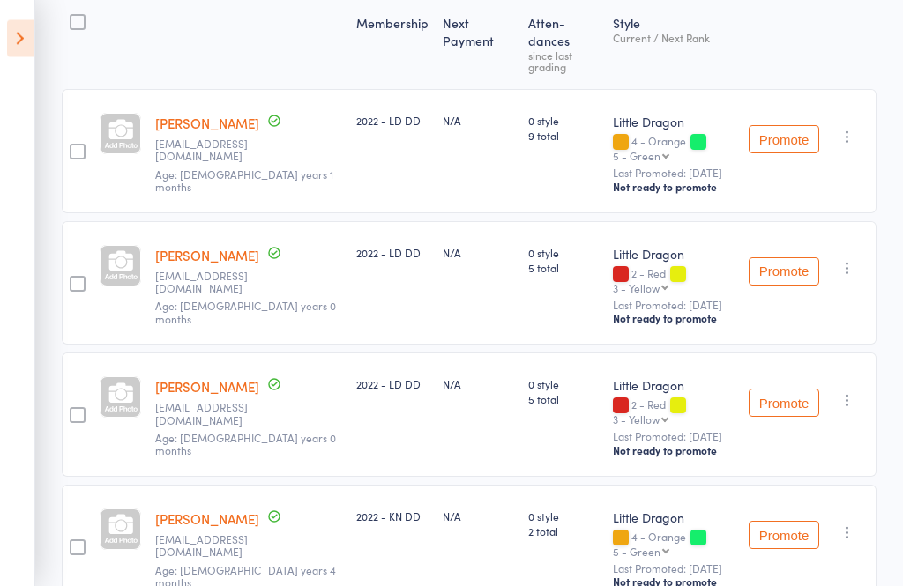
scroll to position [234, 0]
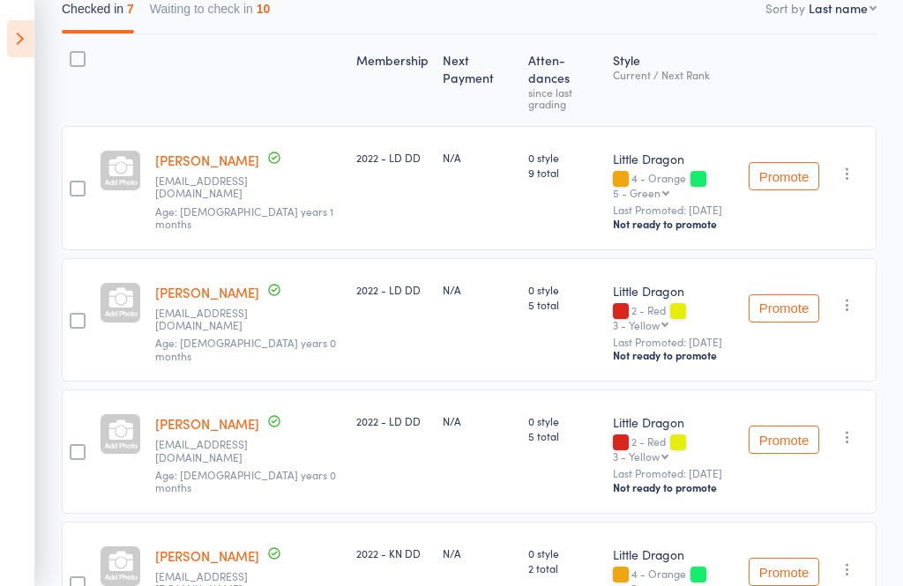
click at [224, 10] on button "Waiting to check in 10" at bounding box center [210, 13] width 121 height 41
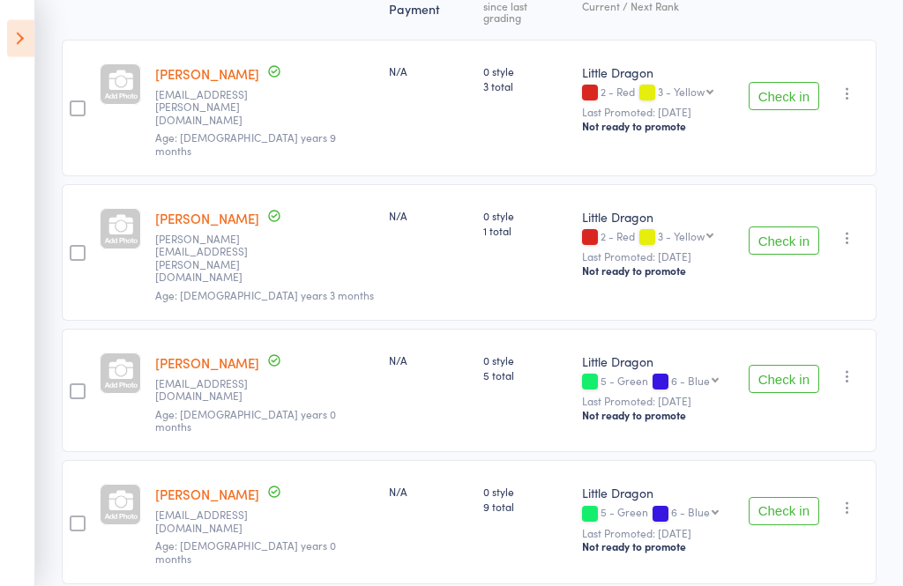
scroll to position [389, 0]
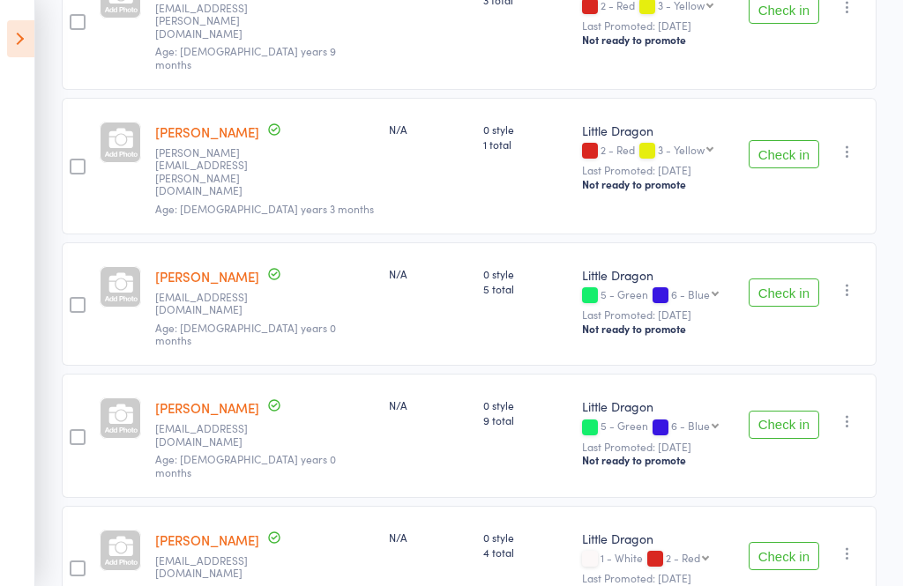
click at [796, 411] on button "Check in" at bounding box center [783, 425] width 71 height 28
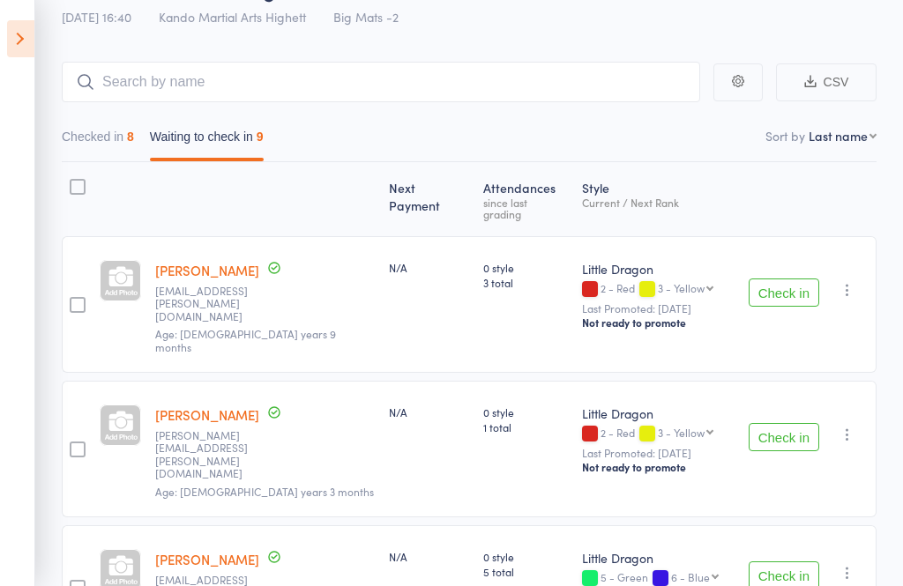
scroll to position [81, 0]
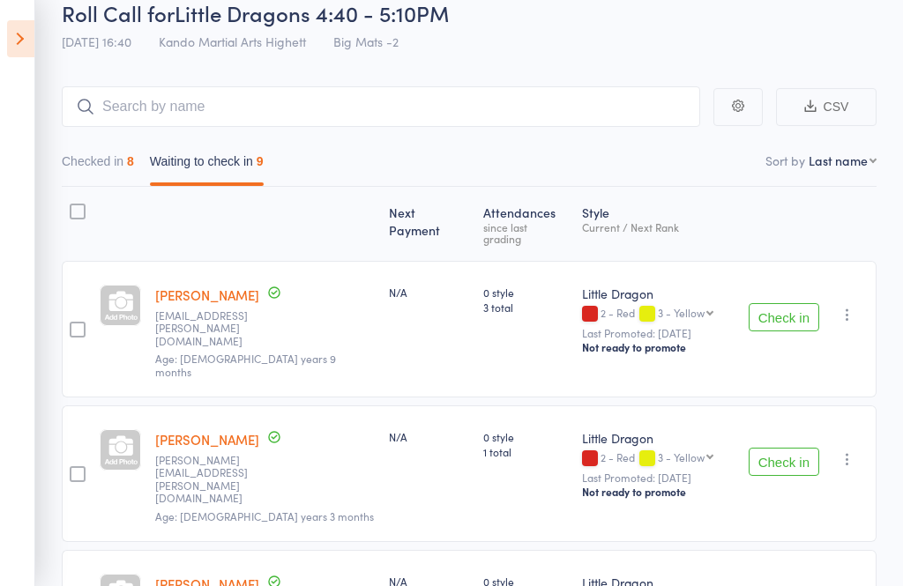
click at [23, 35] on icon at bounding box center [20, 38] width 27 height 37
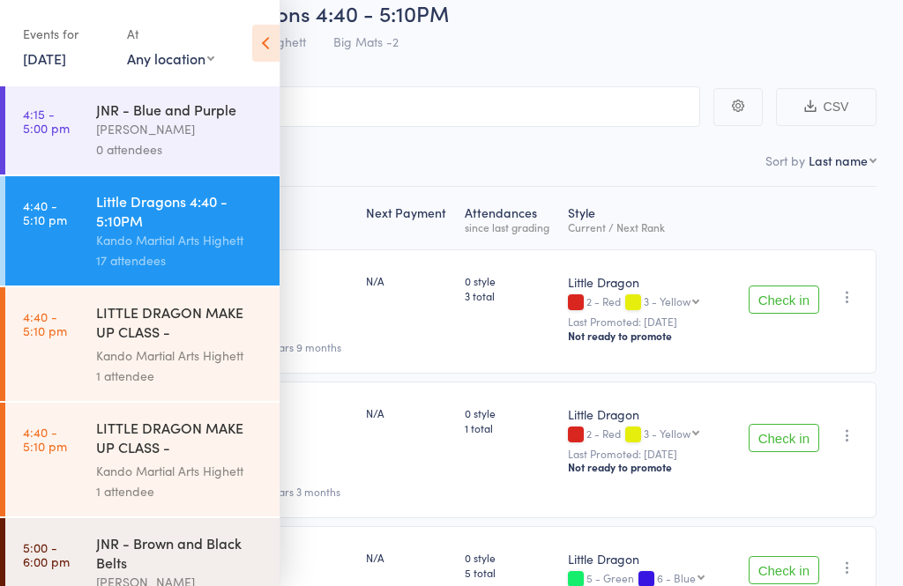
scroll to position [204, 0]
click at [264, 37] on icon at bounding box center [265, 43] width 27 height 37
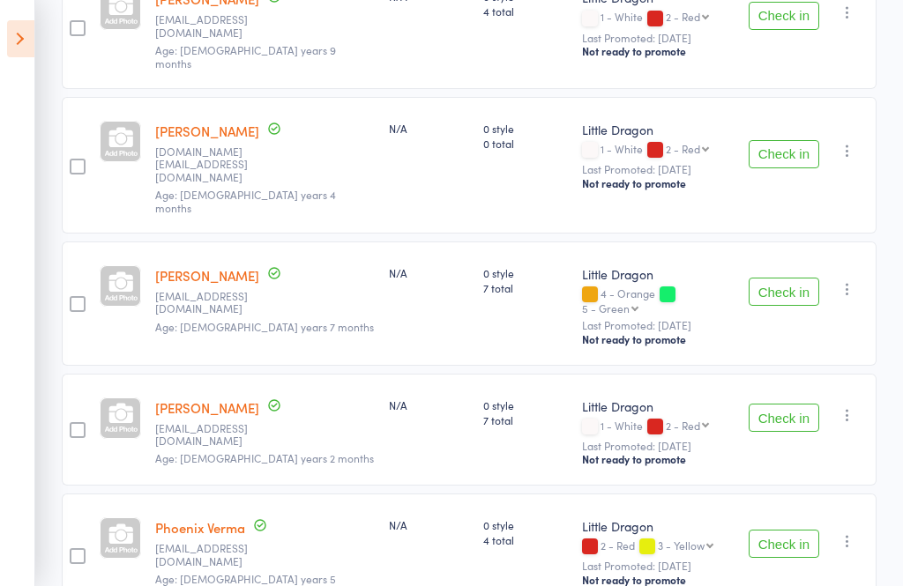
scroll to position [715, 0]
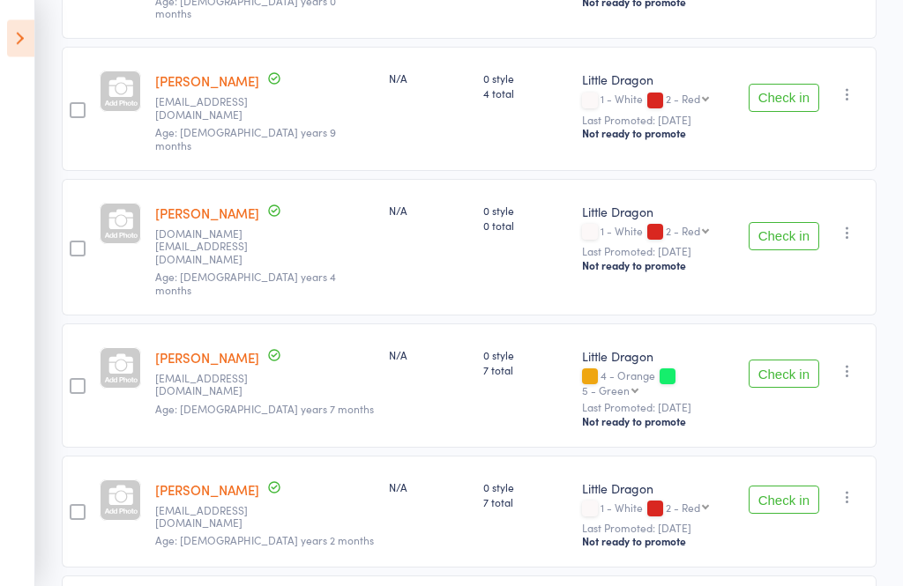
click at [768, 360] on button "Check in" at bounding box center [783, 374] width 71 height 28
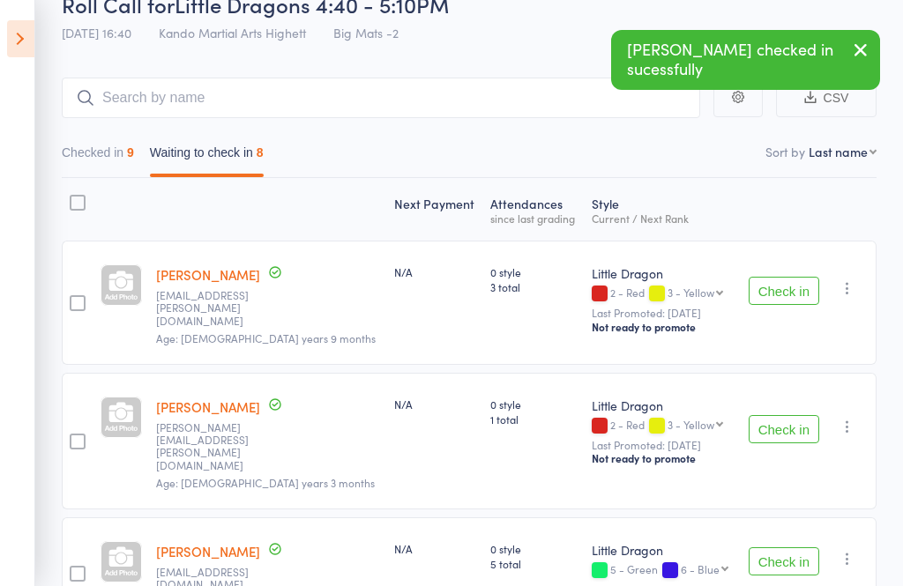
scroll to position [87, 0]
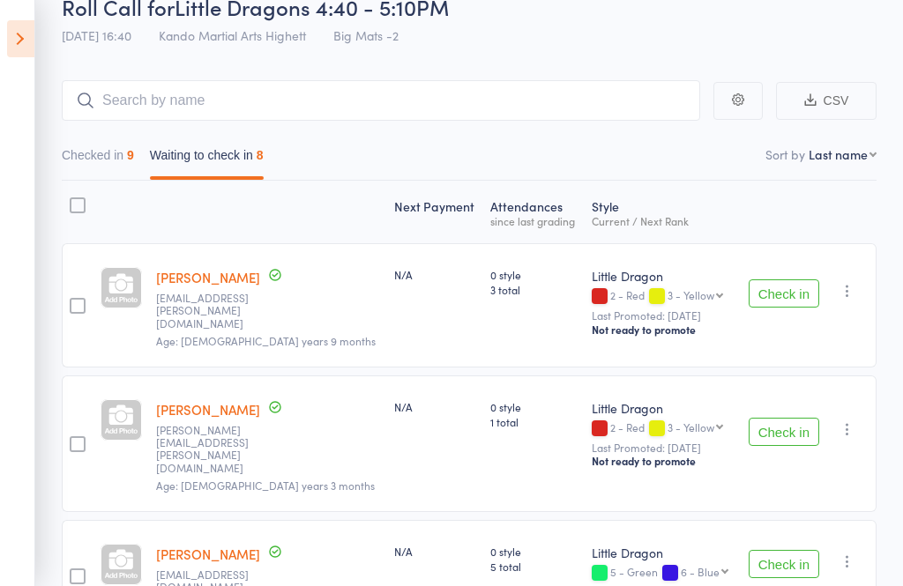
click at [779, 295] on button "Check in" at bounding box center [783, 293] width 71 height 28
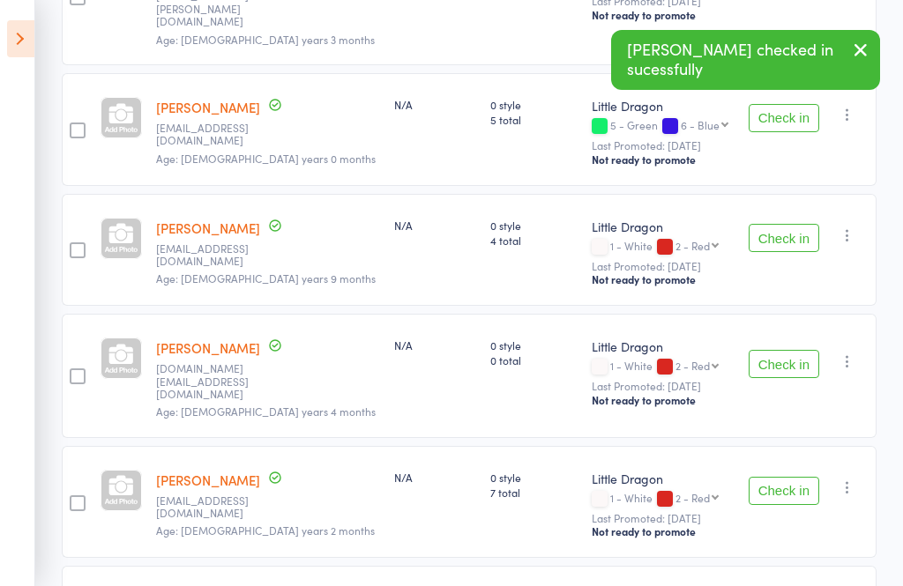
scroll to position [403, 0]
click at [786, 476] on button "Check in" at bounding box center [783, 490] width 71 height 28
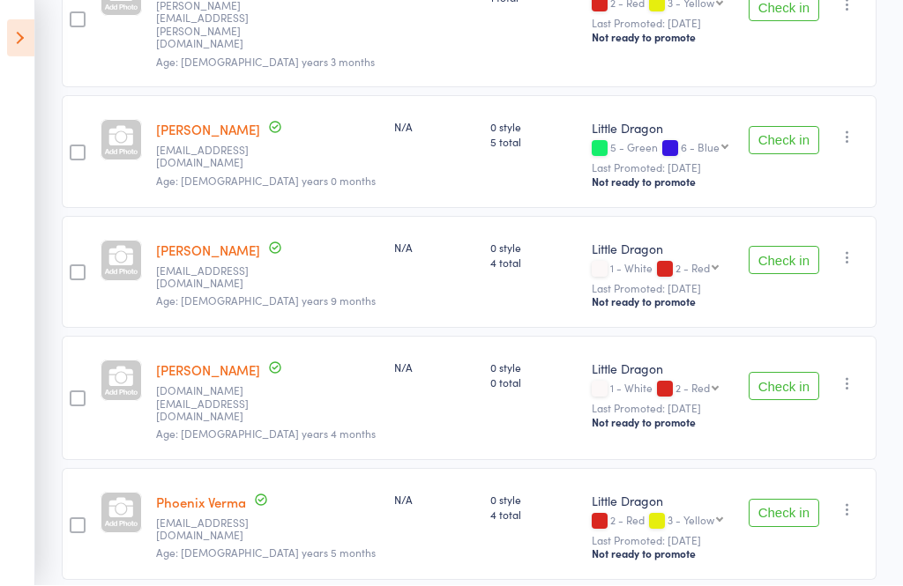
scroll to position [435, 0]
